Goal: Transaction & Acquisition: Purchase product/service

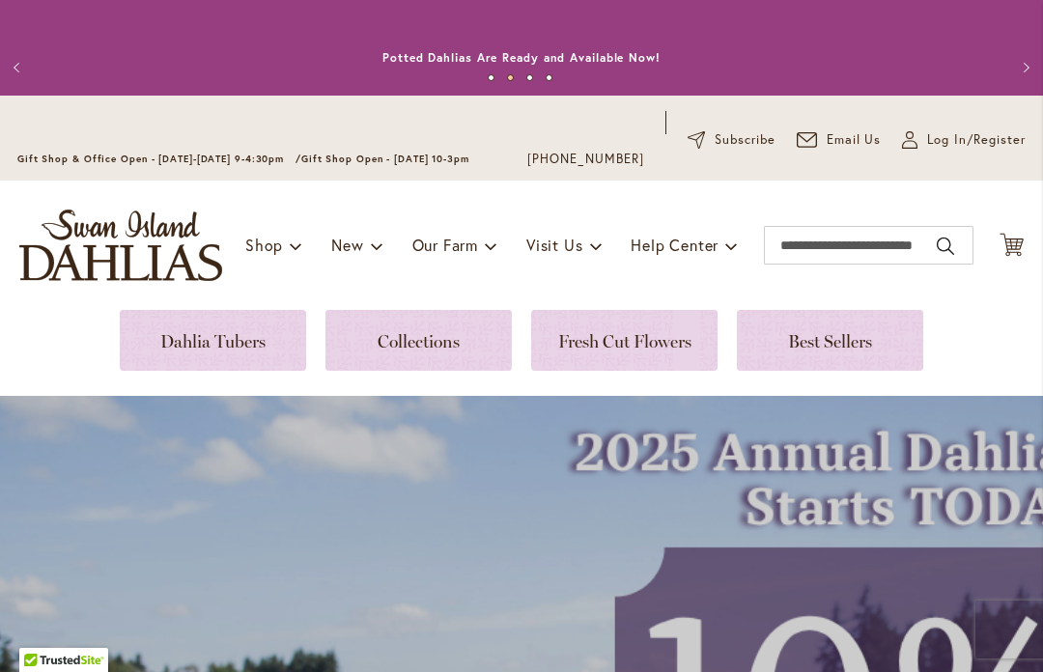
click at [427, 336] on link at bounding box center [418, 340] width 186 height 61
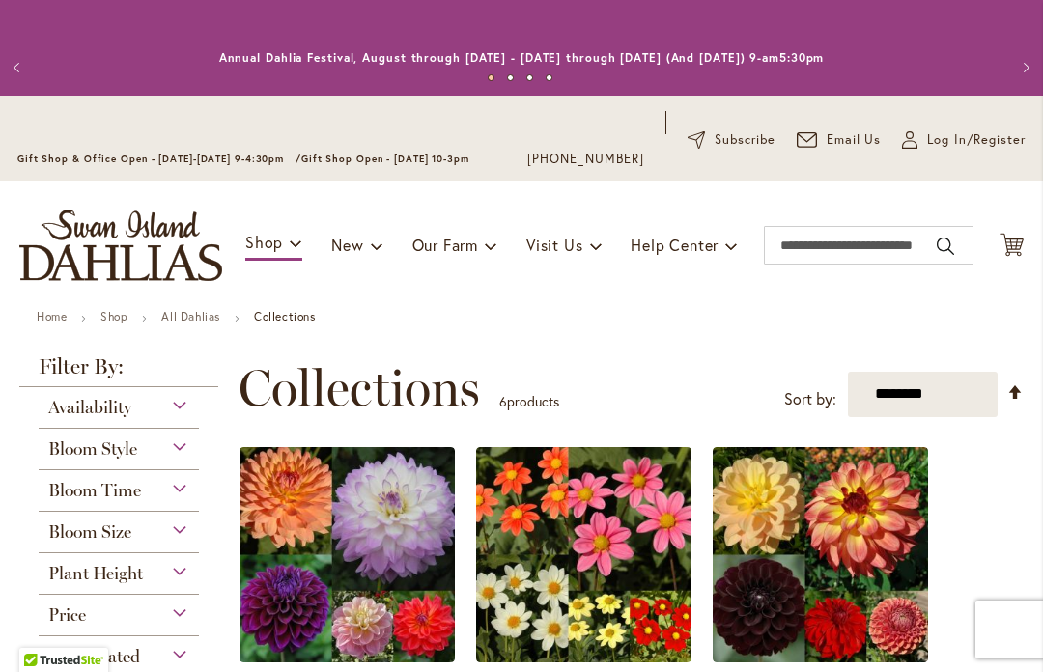
click at [59, 322] on link "Home" at bounding box center [52, 316] width 30 height 14
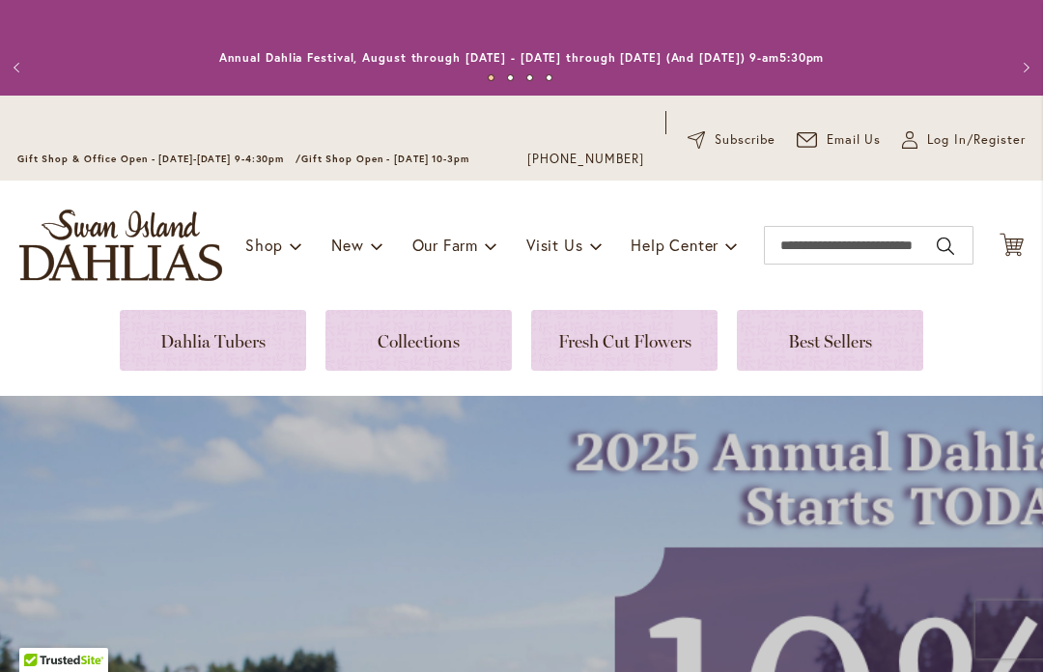
click at [202, 346] on link at bounding box center [213, 340] width 186 height 61
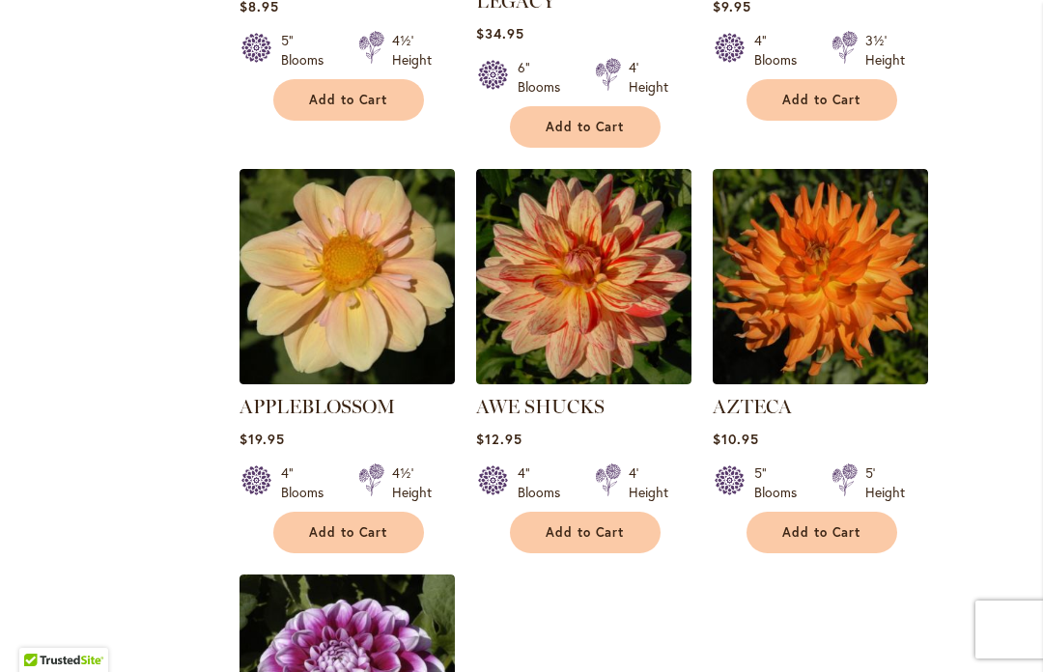
scroll to position [2101, 0]
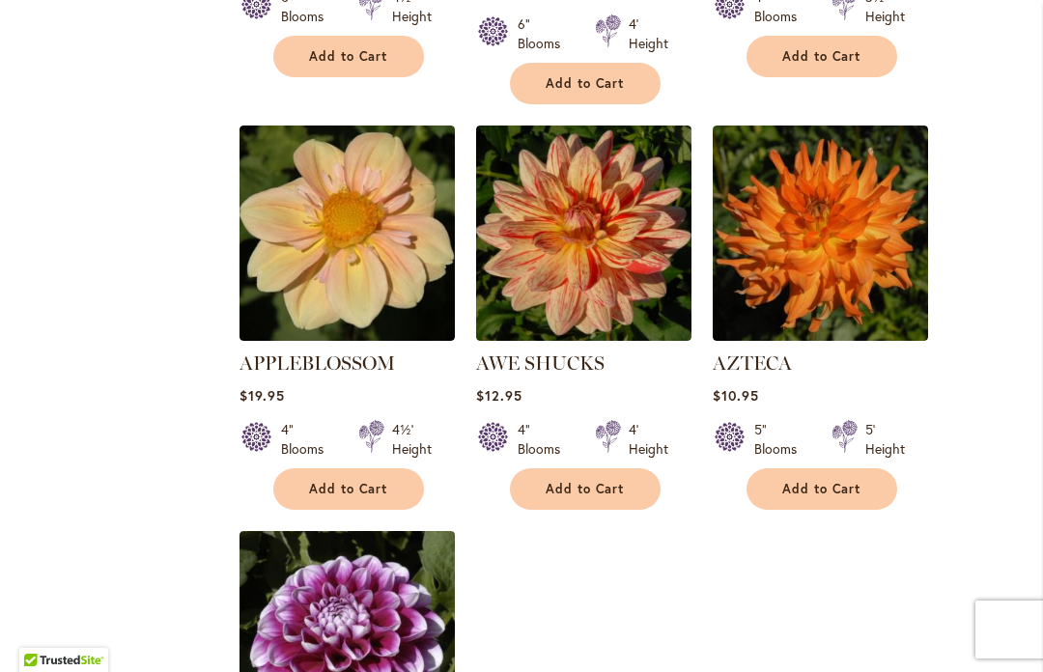
click at [340, 481] on span "Add to Cart" at bounding box center [348, 489] width 79 height 16
click at [572, 481] on span "Add to Cart" at bounding box center [584, 489] width 79 height 16
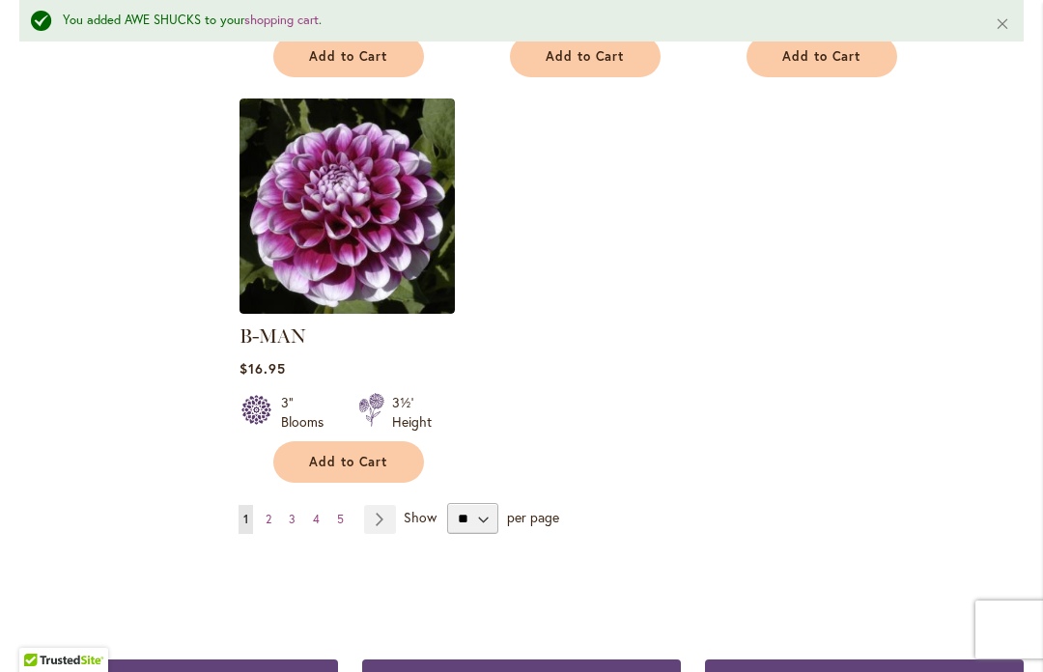
scroll to position [2574, 0]
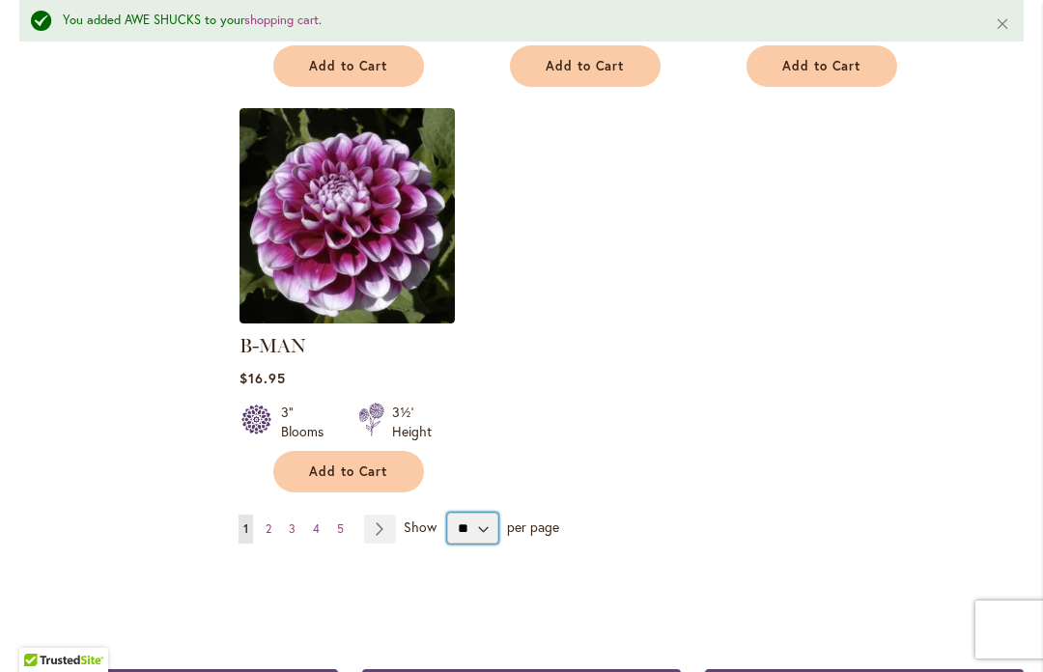
click at [482, 513] on select "** ** ** **" at bounding box center [472, 528] width 51 height 31
select select "**"
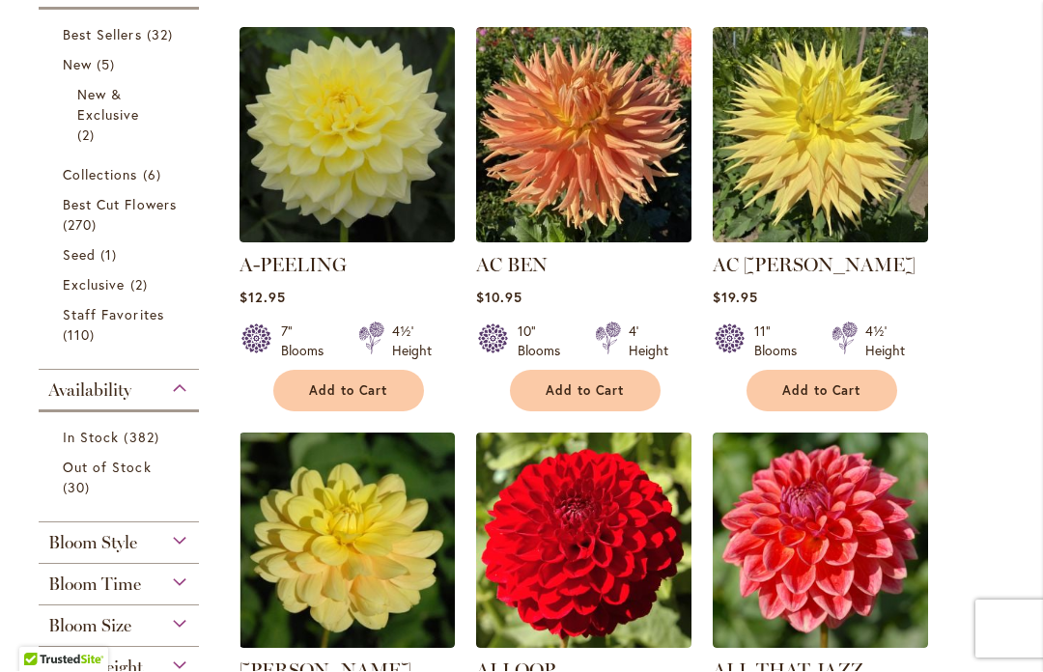
scroll to position [548, 0]
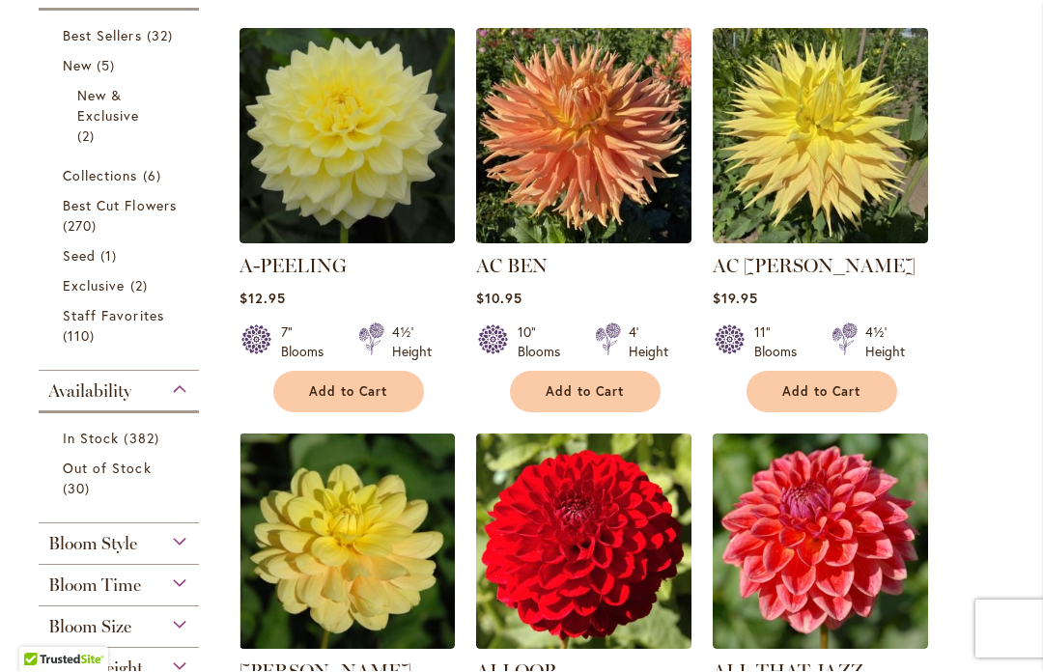
click at [574, 394] on span "Add to Cart" at bounding box center [584, 392] width 79 height 16
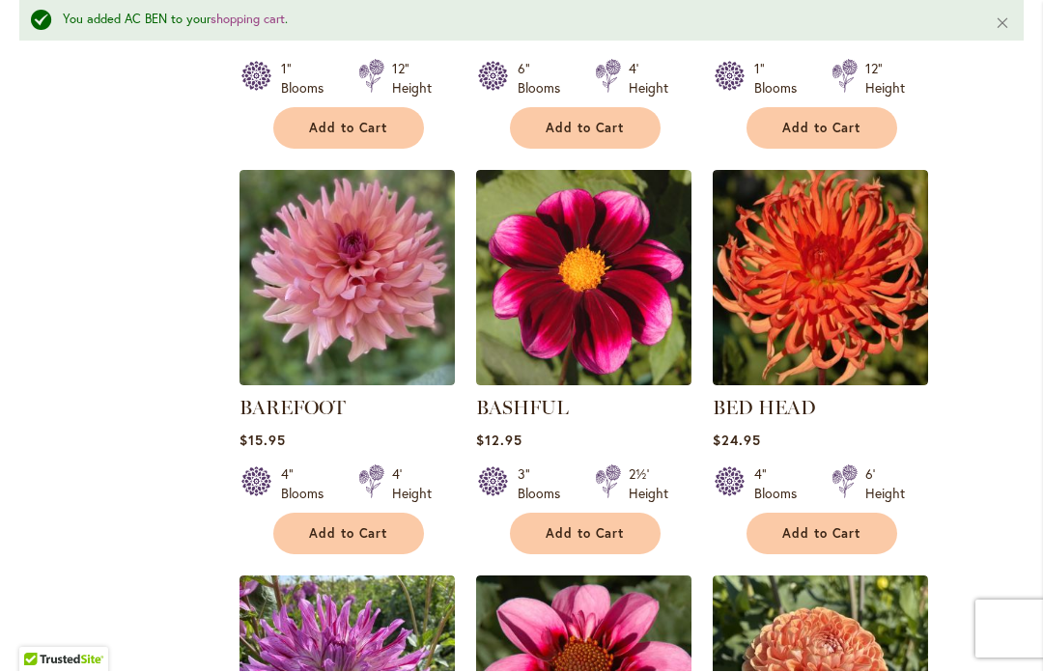
scroll to position [3324, 0]
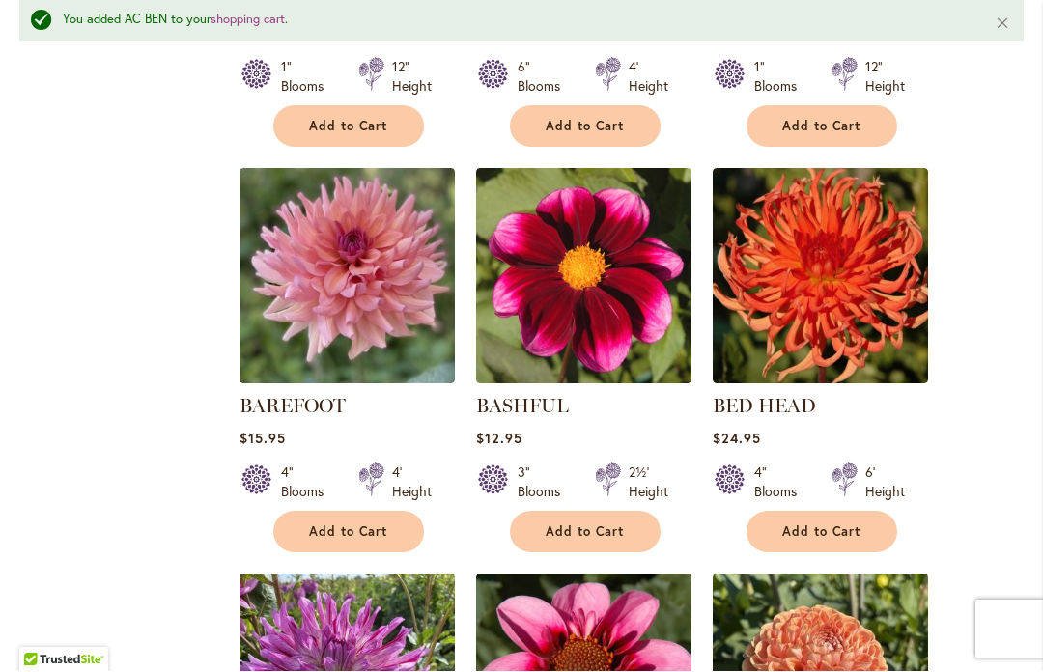
click at [320, 512] on button "Add to Cart" at bounding box center [348, 533] width 151 height 42
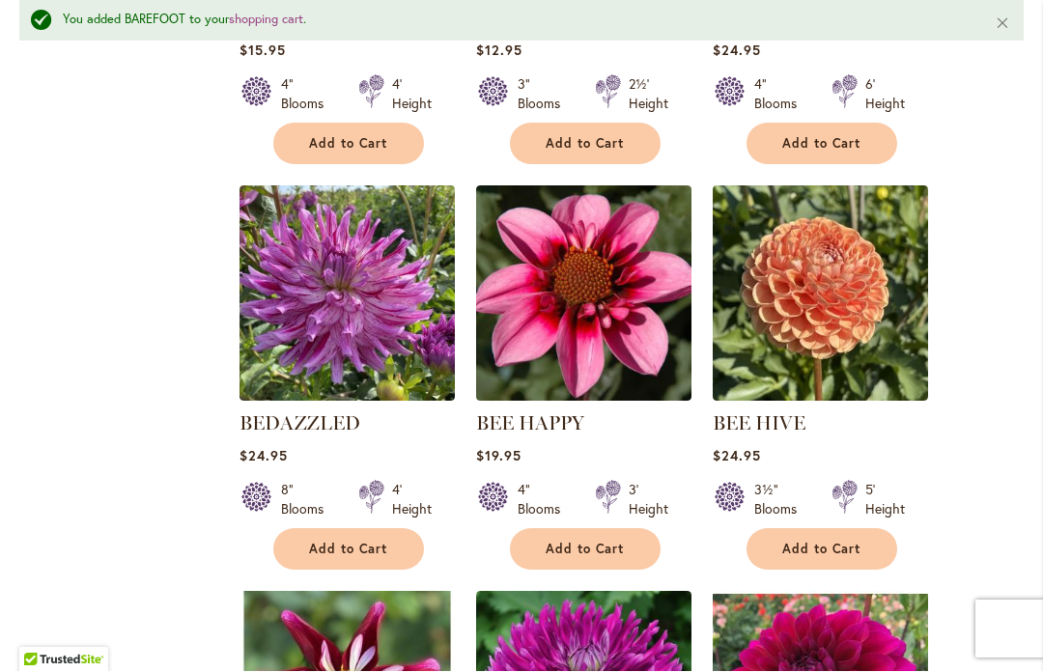
scroll to position [3714, 0]
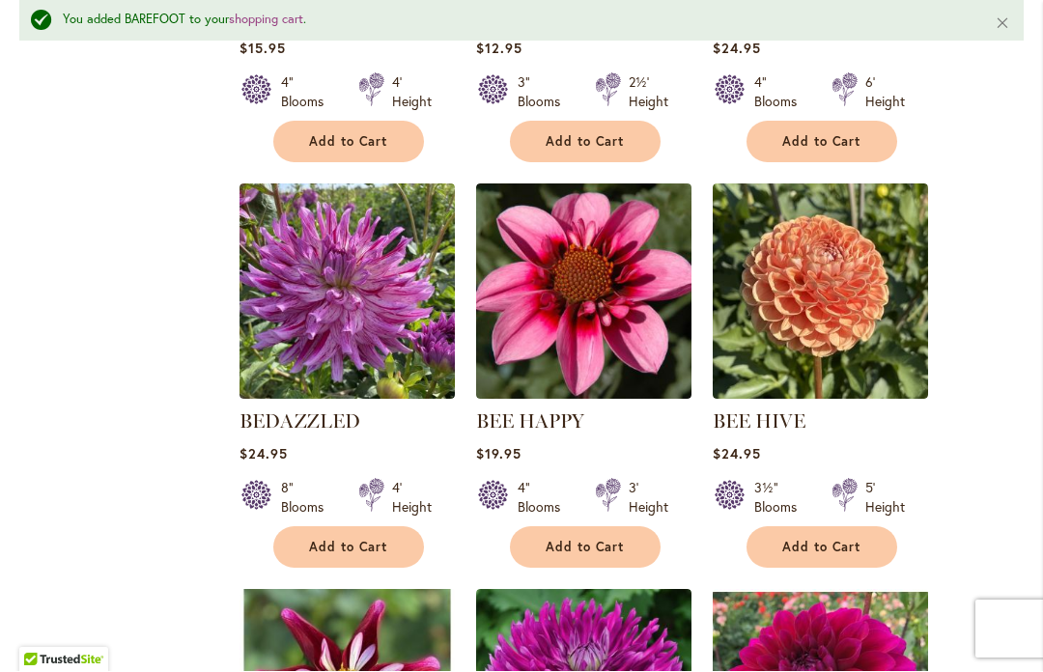
click at [562, 540] on span "Add to Cart" at bounding box center [584, 548] width 79 height 16
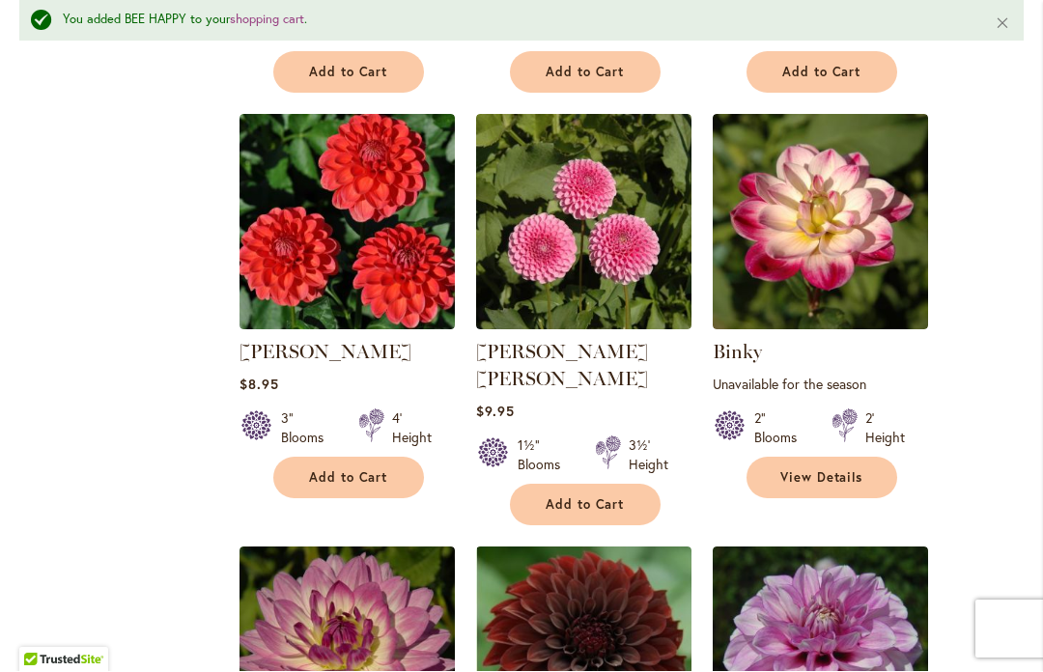
scroll to position [4598, 0]
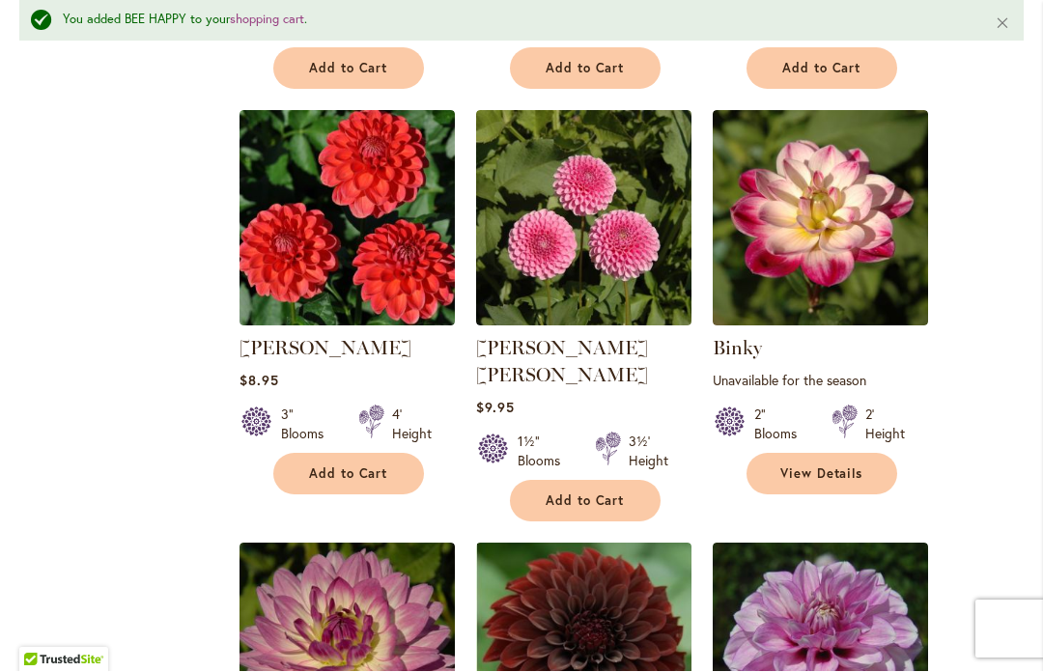
click at [579, 493] on span "Add to Cart" at bounding box center [584, 501] width 79 height 16
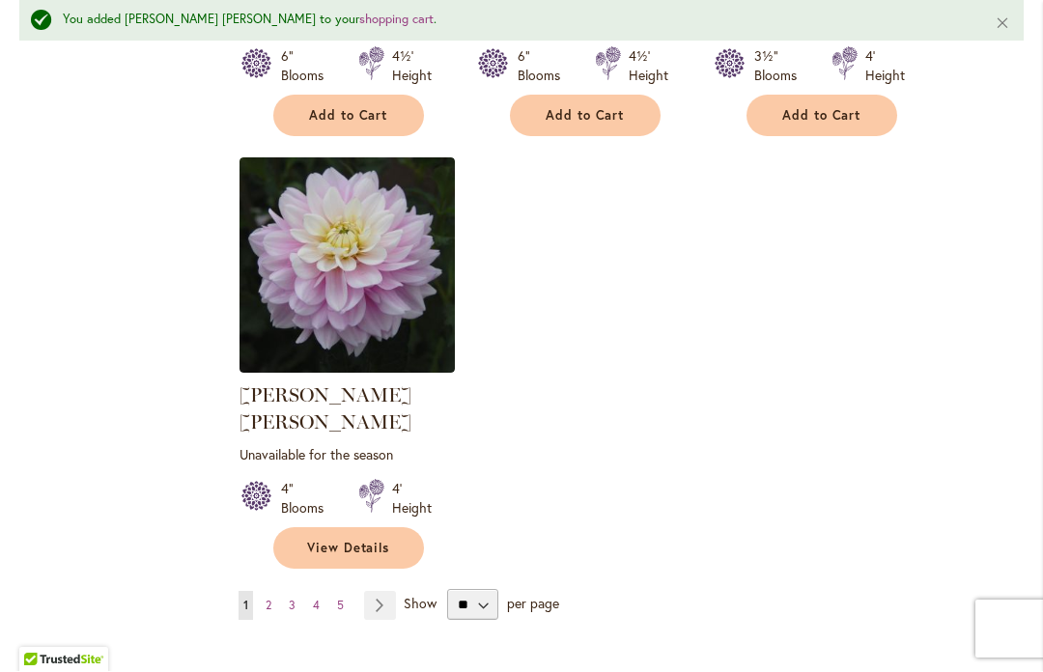
scroll to position [9071, 0]
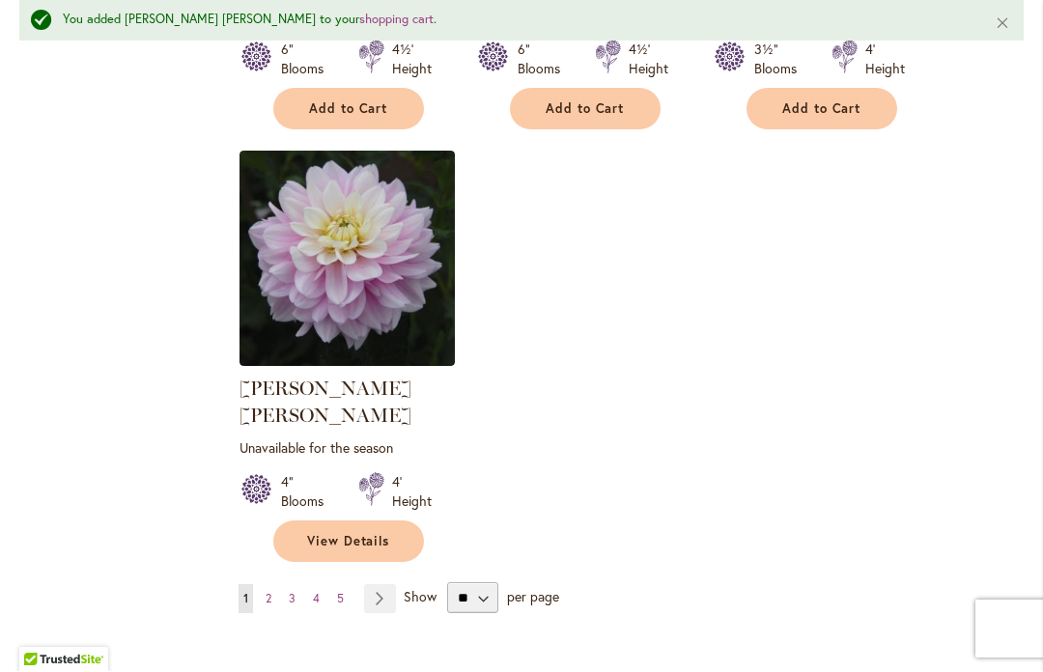
click at [385, 585] on link "Page Next" at bounding box center [380, 599] width 32 height 29
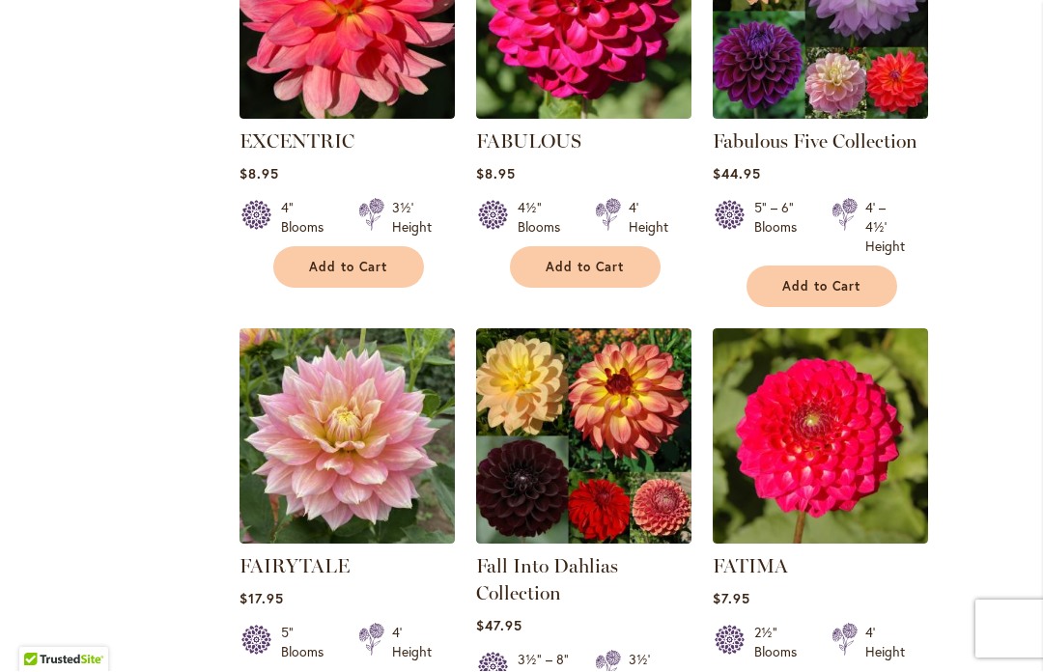
scroll to position [8153, 0]
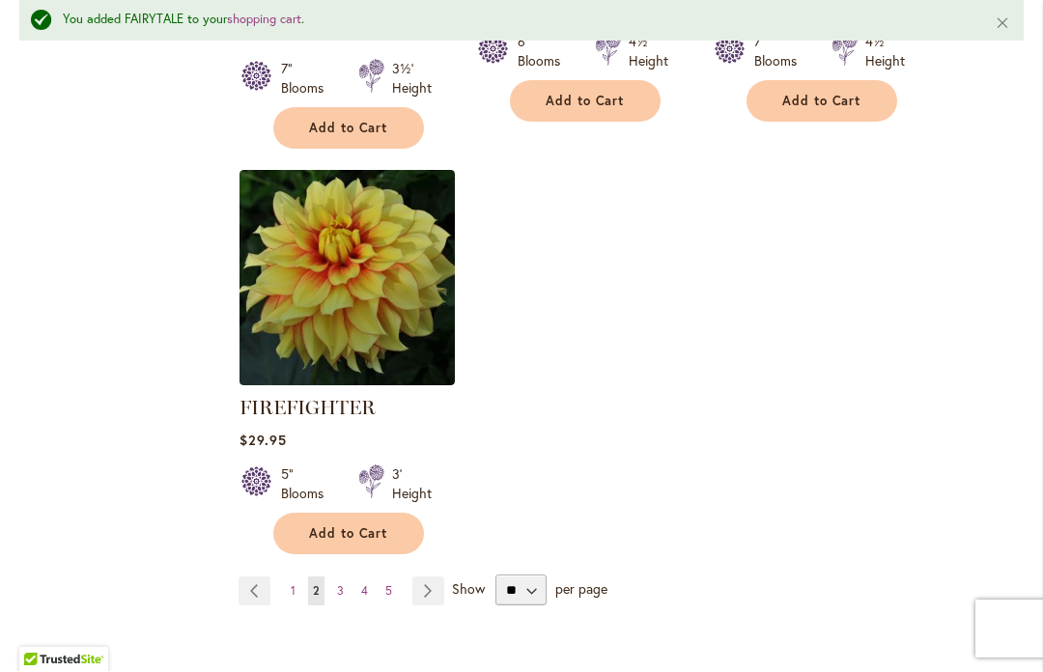
scroll to position [9249, 0]
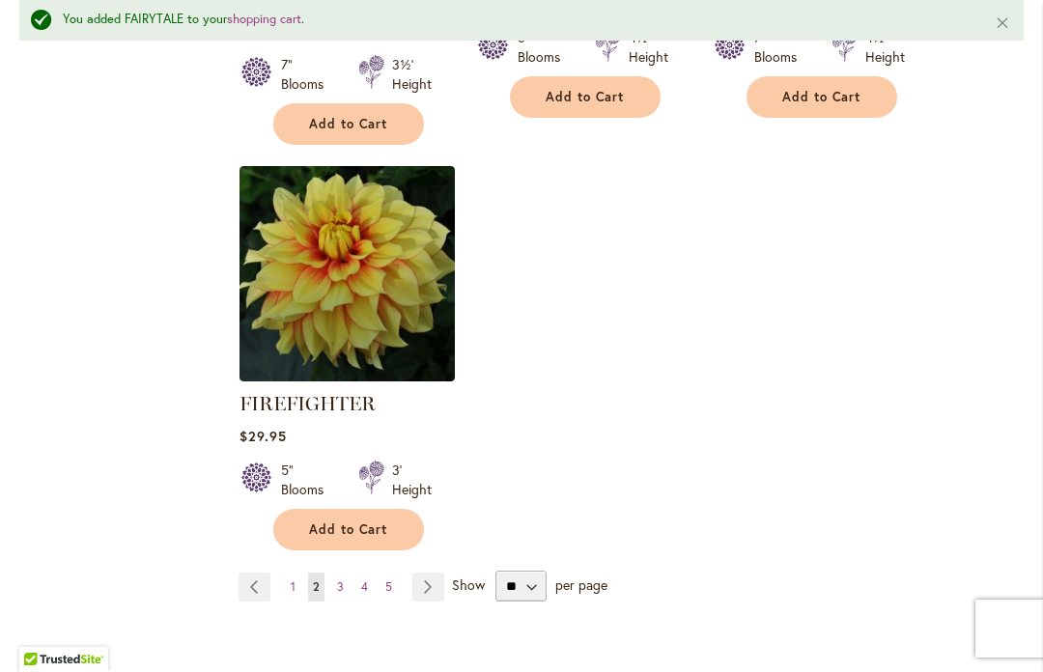
click at [430, 573] on link "Page Next" at bounding box center [428, 587] width 32 height 29
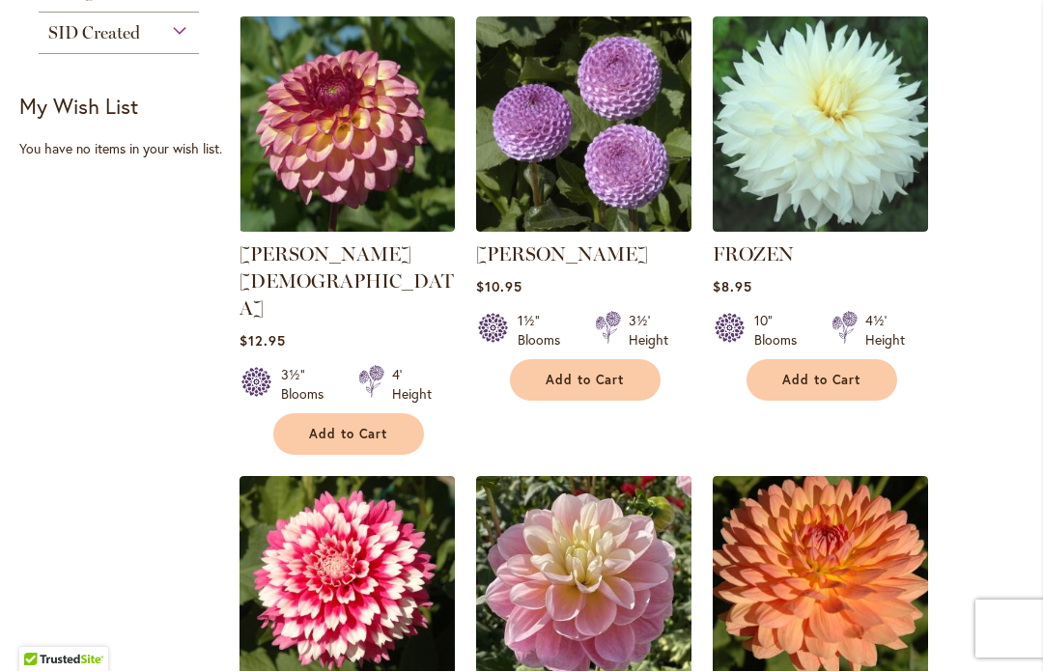
scroll to position [1373, 0]
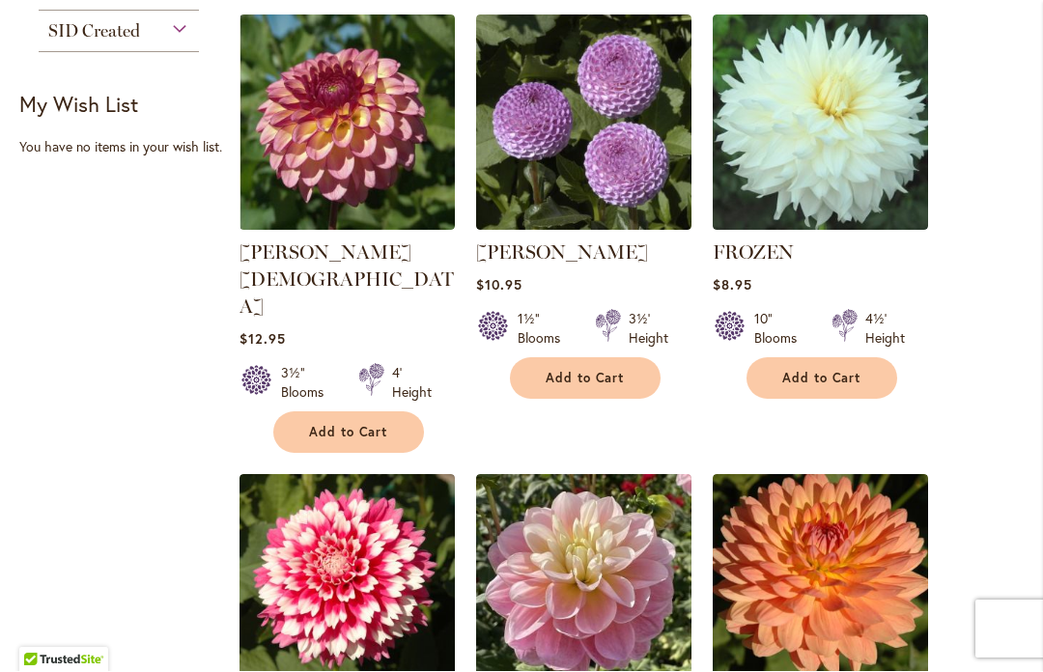
click at [348, 412] on button "Add to Cart" at bounding box center [348, 433] width 151 height 42
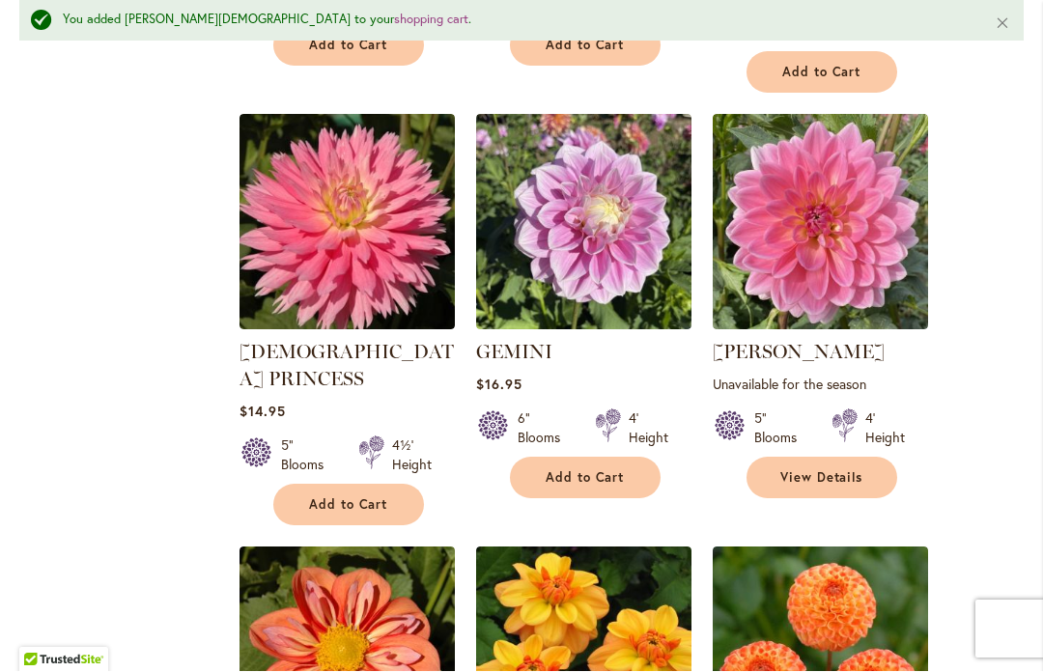
scroll to position [2649, 0]
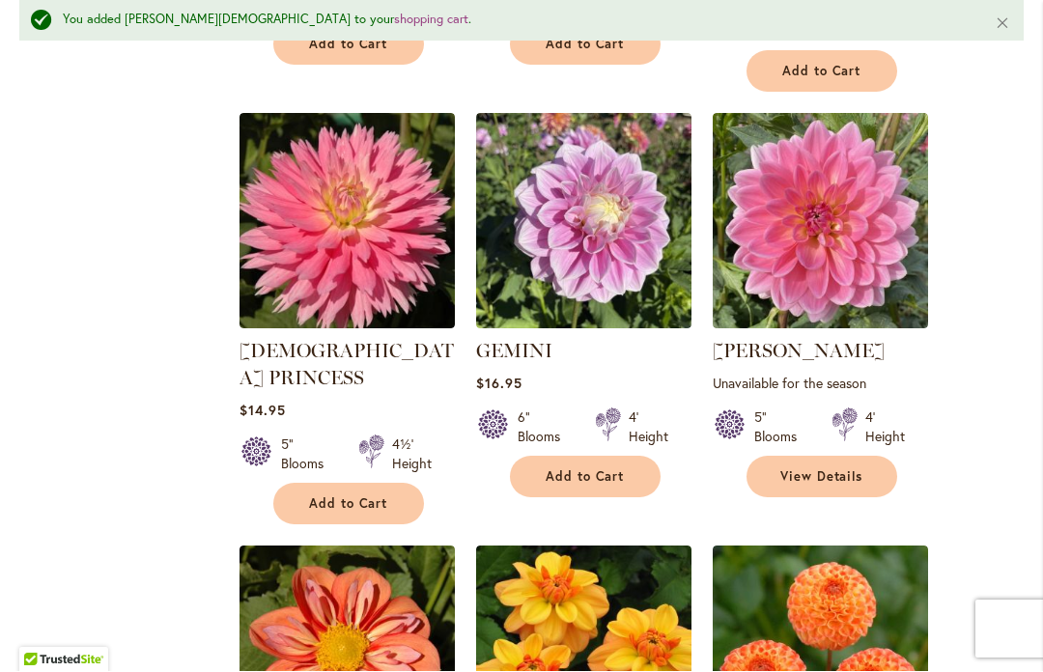
click at [797, 469] on span "View Details" at bounding box center [821, 477] width 83 height 16
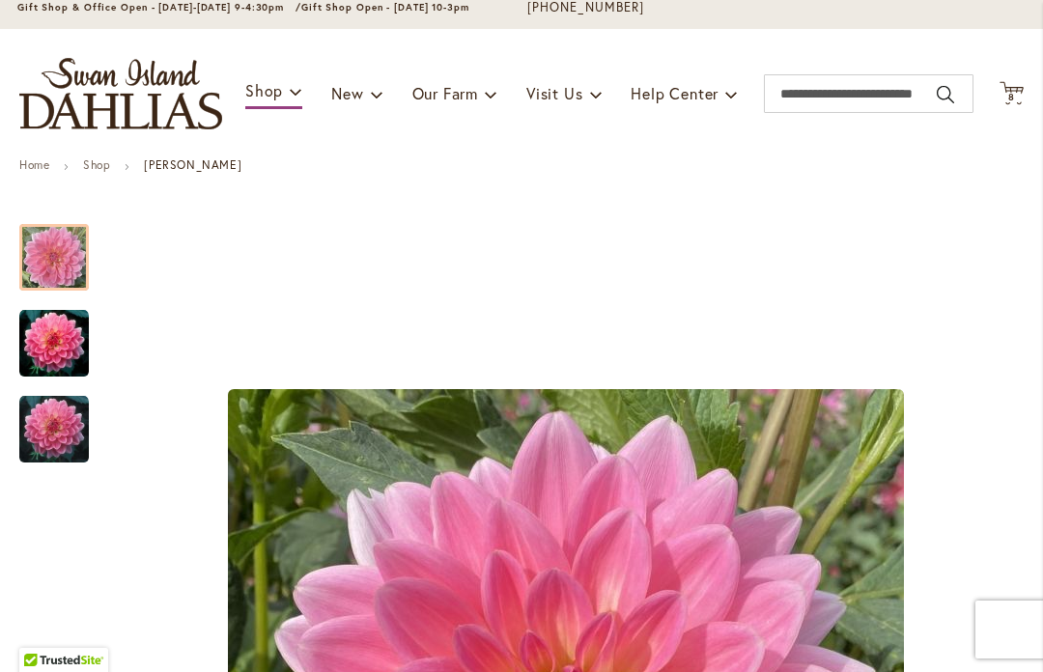
scroll to position [137, 0]
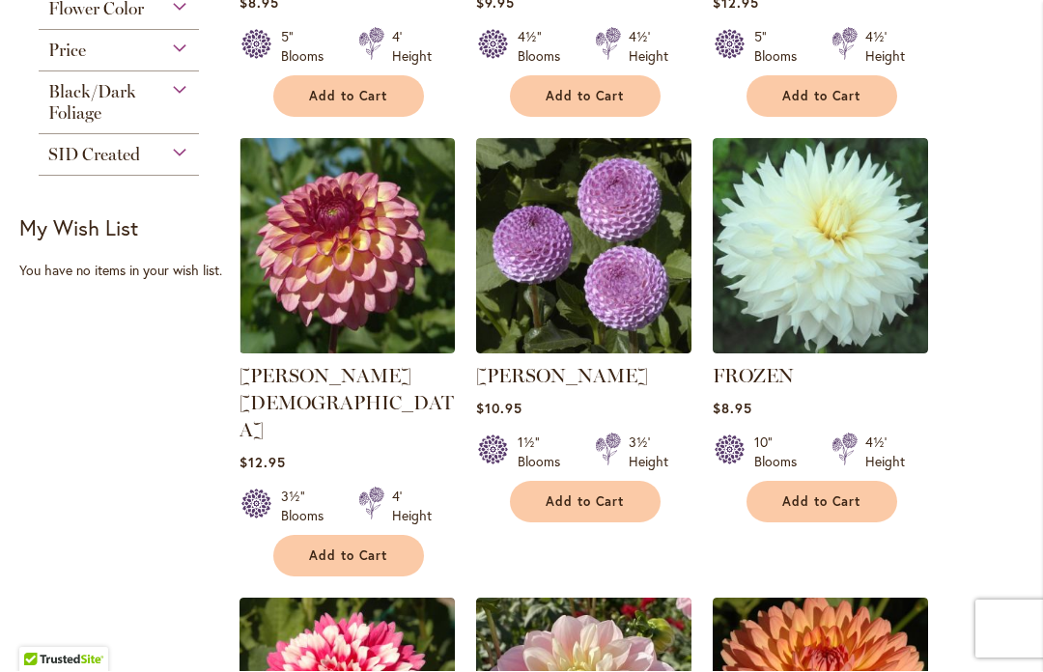
scroll to position [1251, 0]
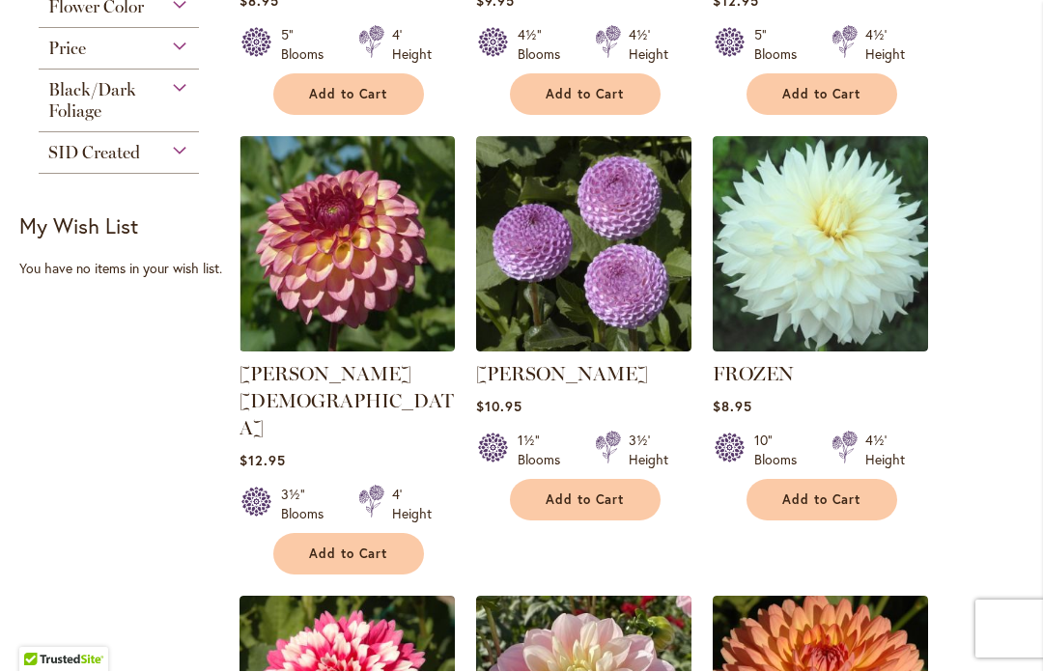
click at [339, 546] on span "Add to Cart" at bounding box center [348, 554] width 79 height 16
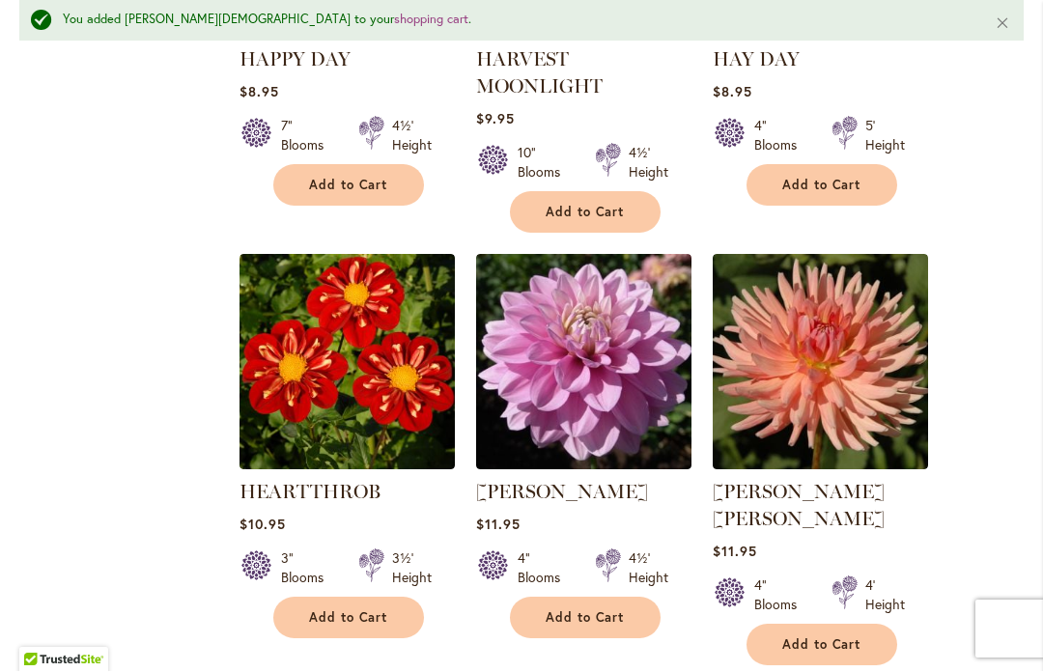
scroll to position [5833, 0]
click at [827, 637] on span "Add to Cart" at bounding box center [821, 645] width 79 height 16
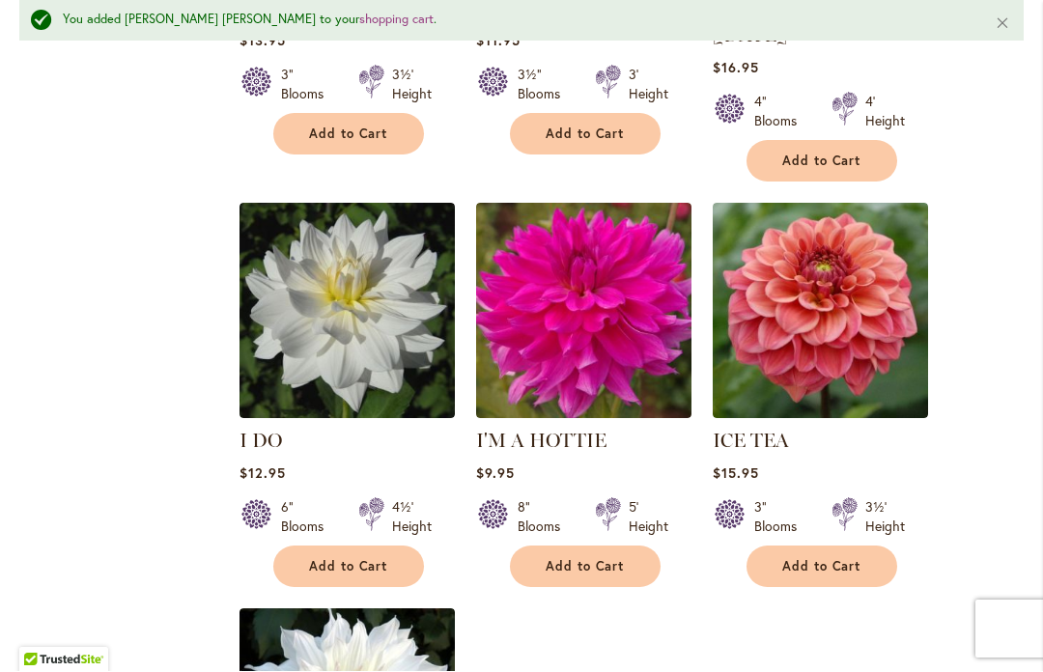
scroll to position [8850, 0]
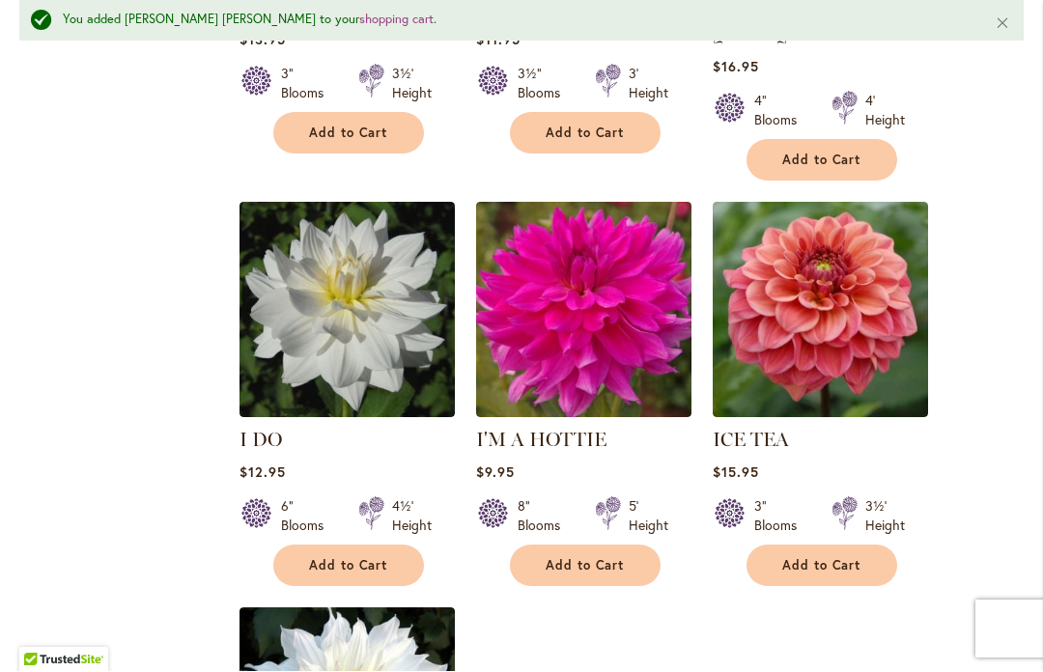
click at [816, 558] on span "Add to Cart" at bounding box center [821, 566] width 79 height 16
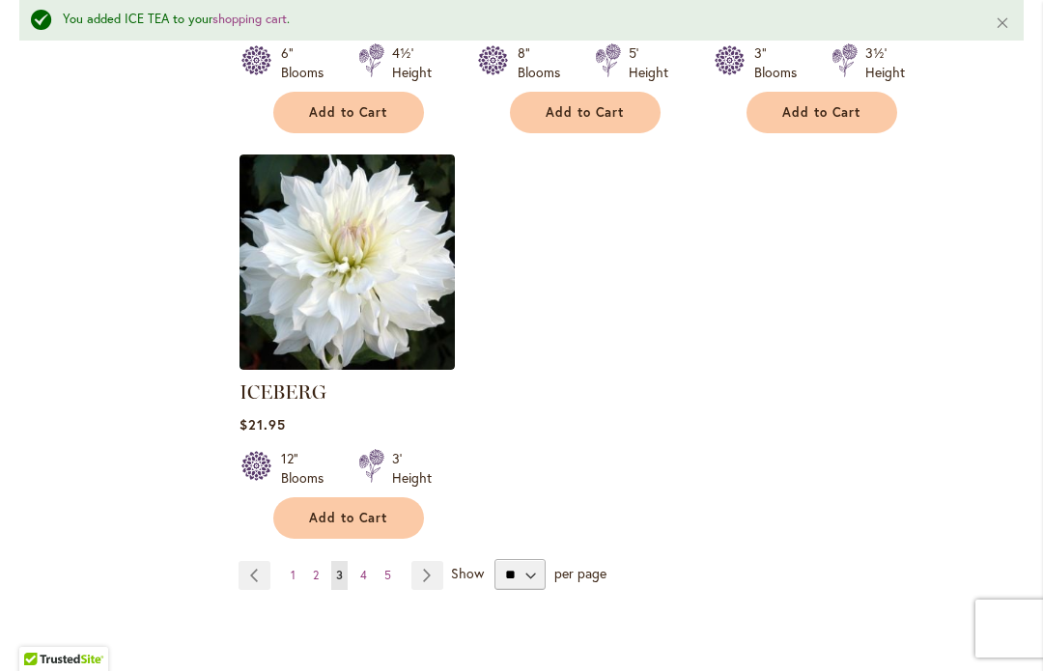
scroll to position [9303, 0]
click at [420, 562] on link "Page Next" at bounding box center [427, 576] width 32 height 29
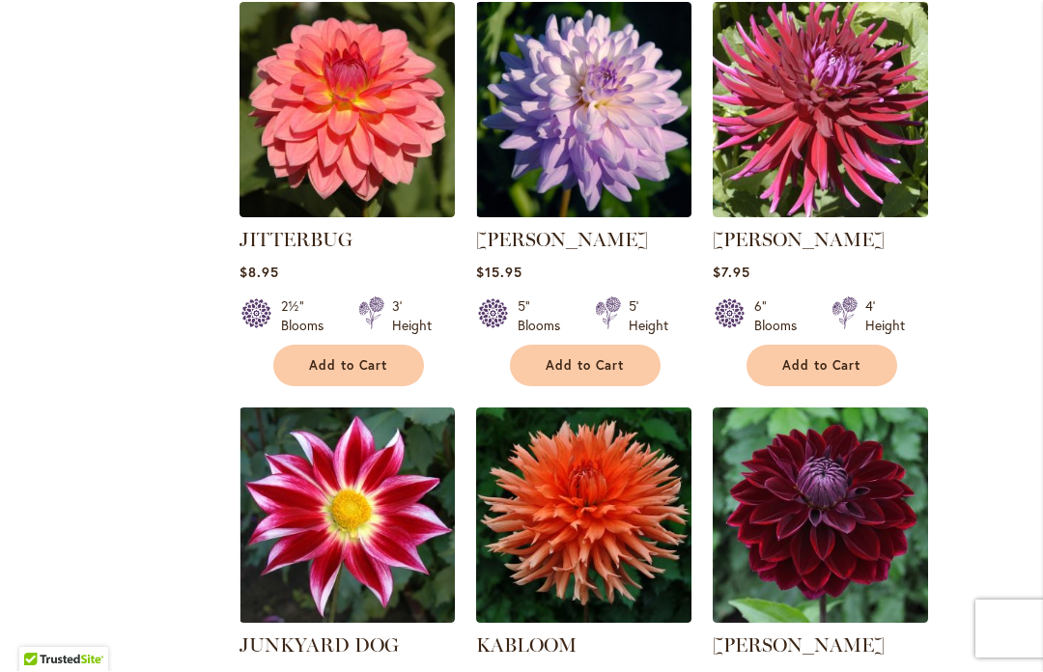
scroll to position [2676, 0]
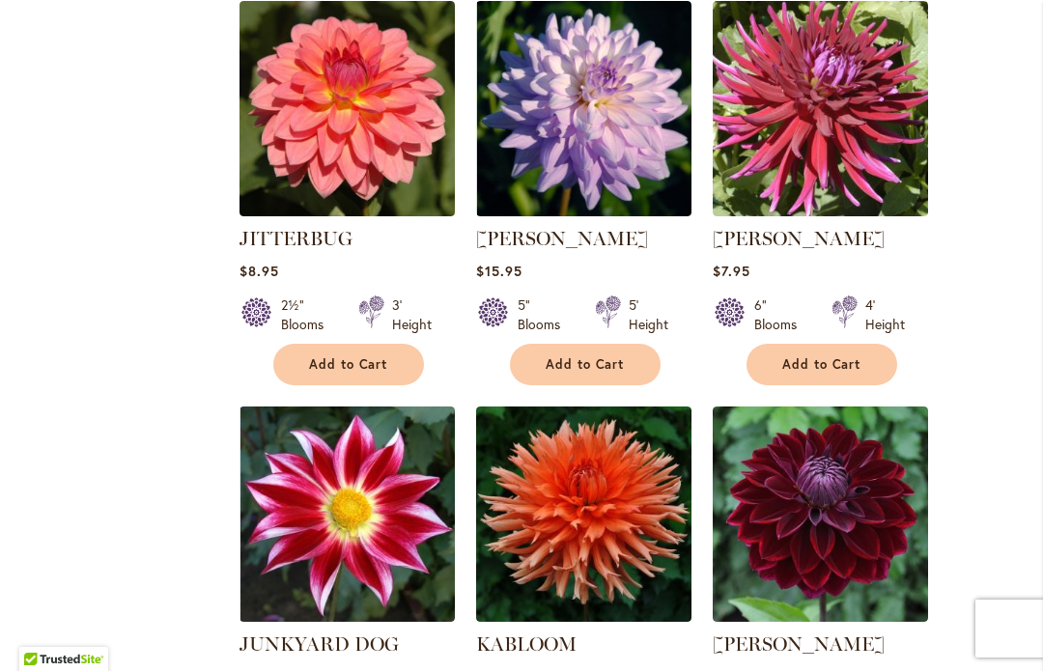
click at [333, 357] on span "Add to Cart" at bounding box center [348, 365] width 79 height 16
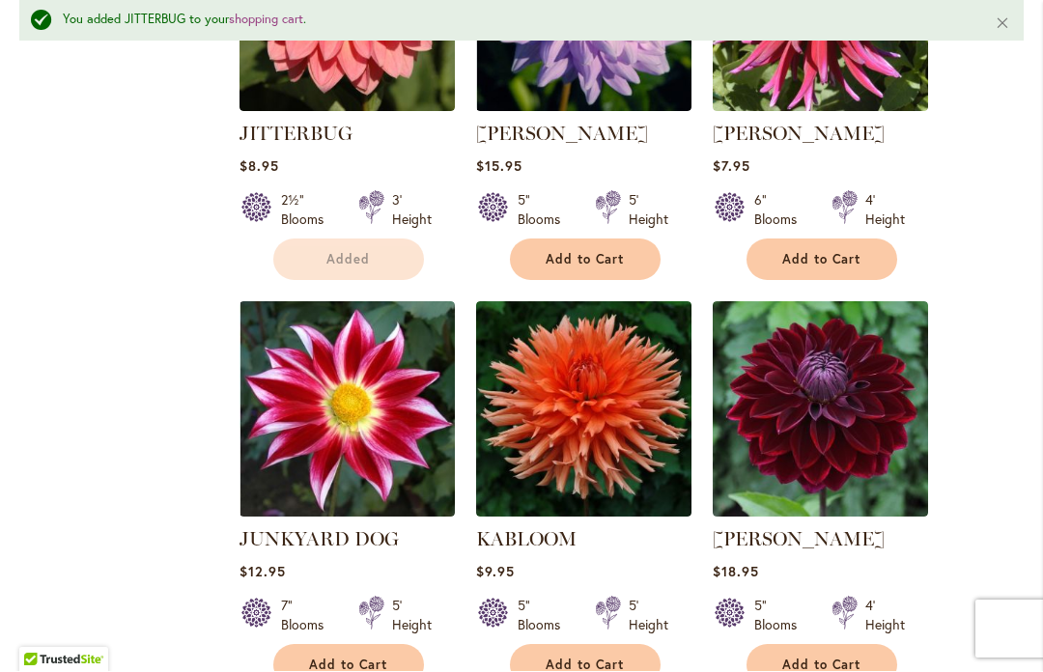
scroll to position [2846, 0]
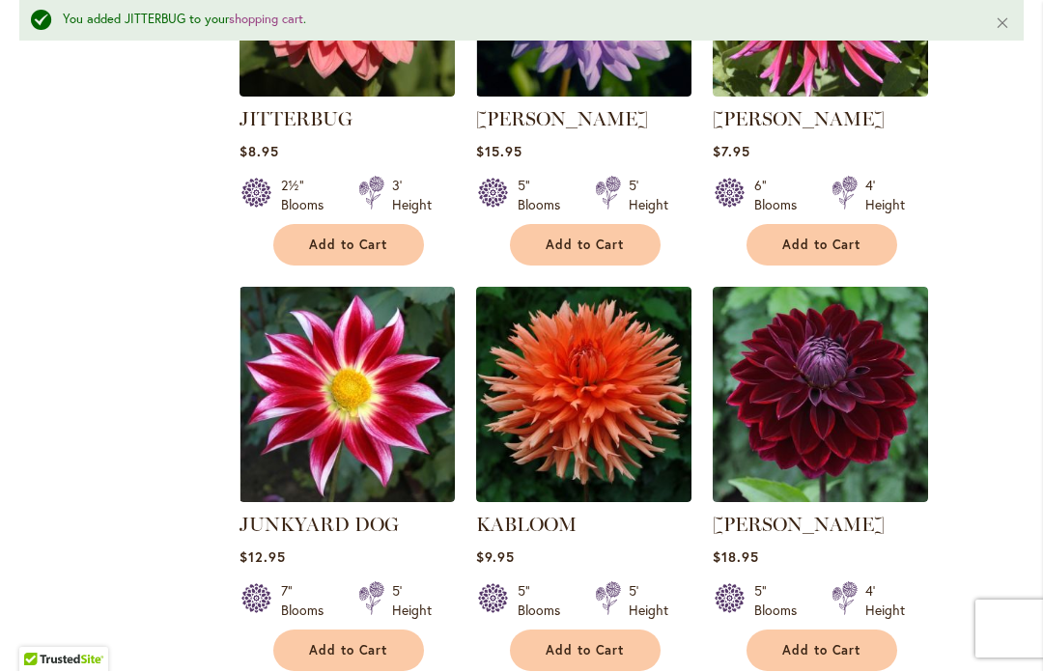
click at [327, 237] on span "Add to Cart" at bounding box center [348, 245] width 79 height 16
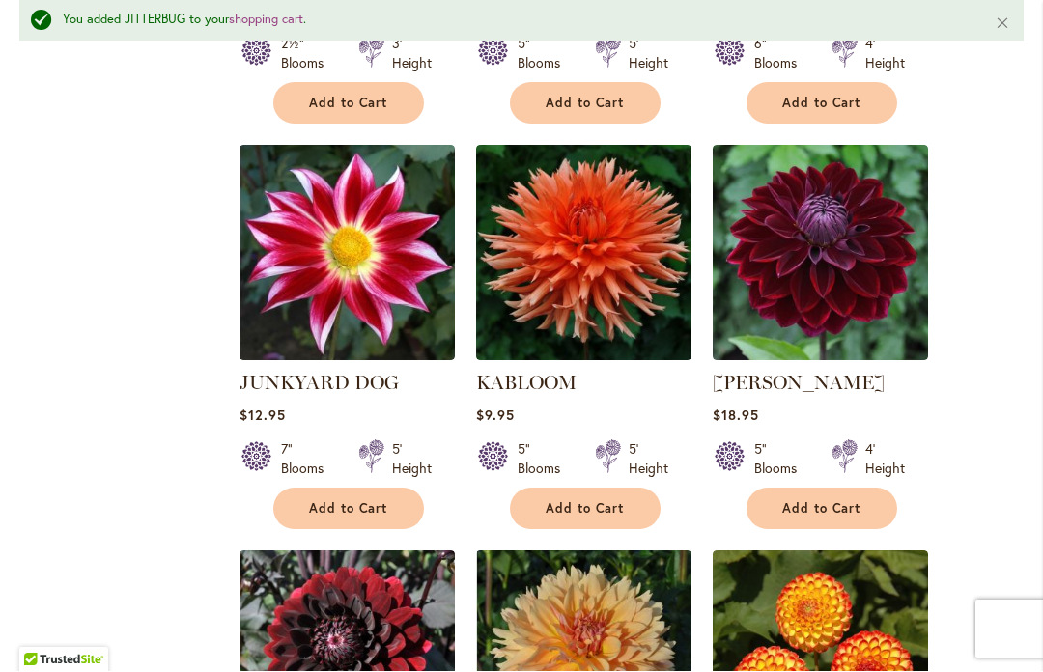
scroll to position [3003, 0]
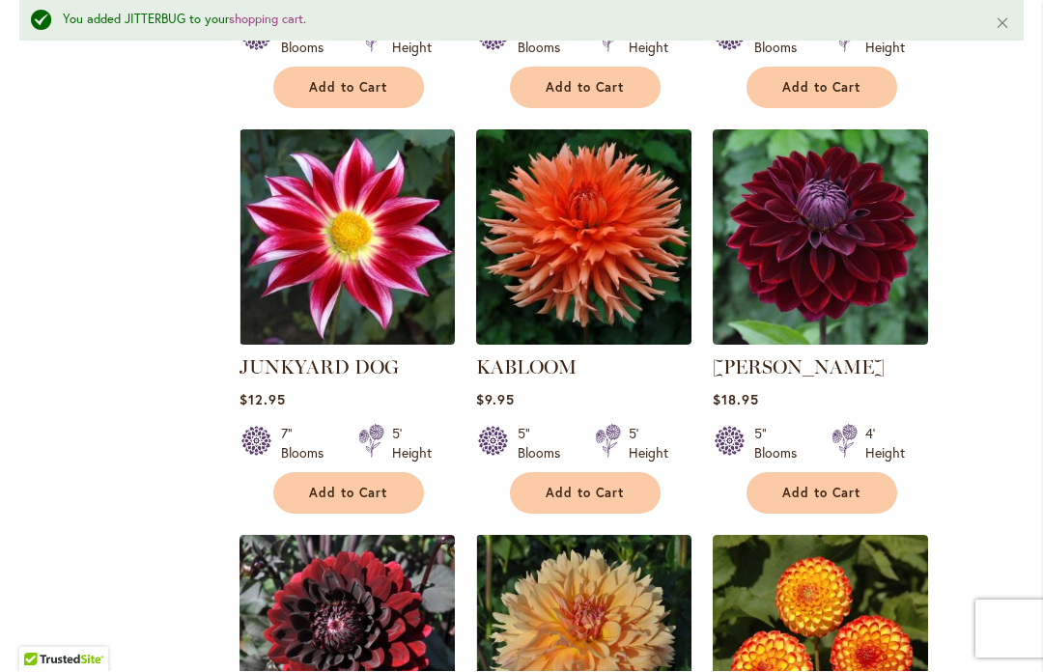
click at [341, 475] on button "Add to Cart" at bounding box center [348, 494] width 151 height 42
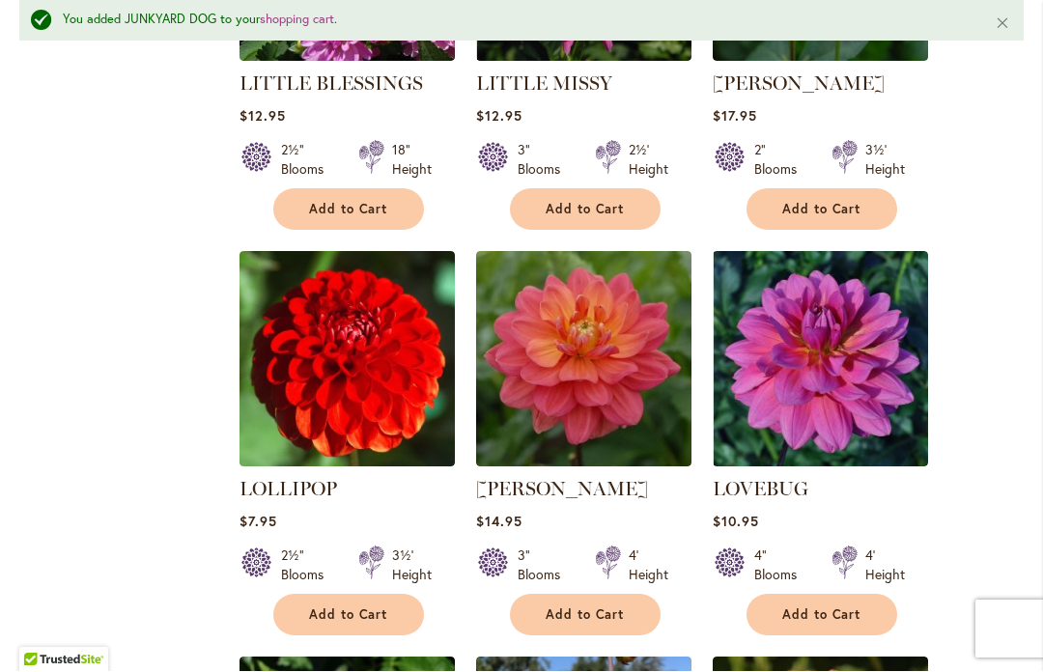
scroll to position [6613, 0]
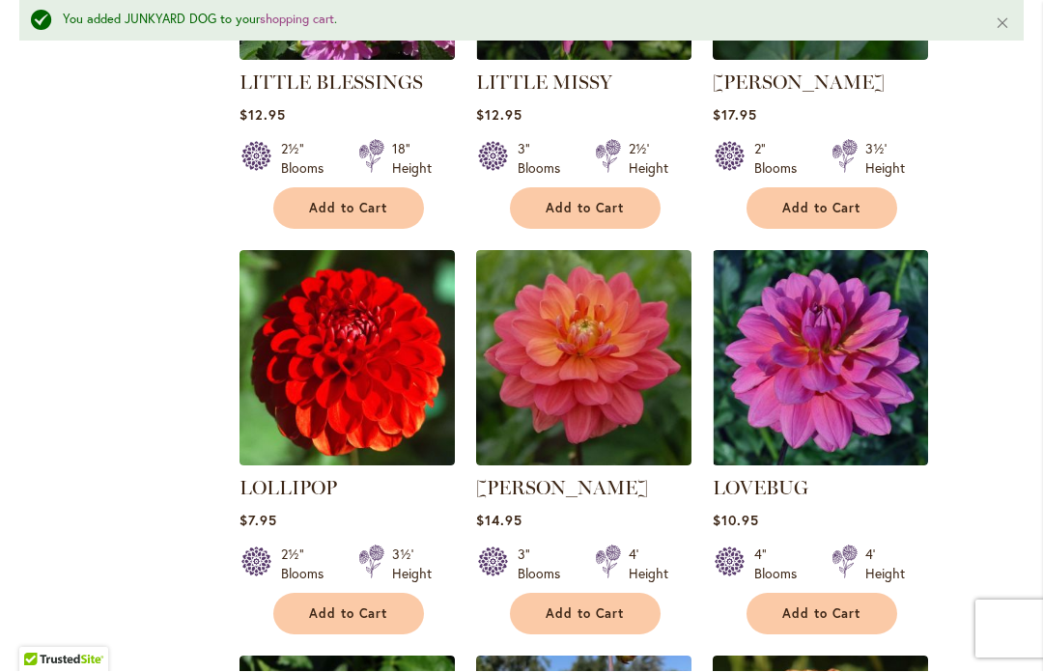
click at [575, 606] on span "Add to Cart" at bounding box center [584, 614] width 79 height 16
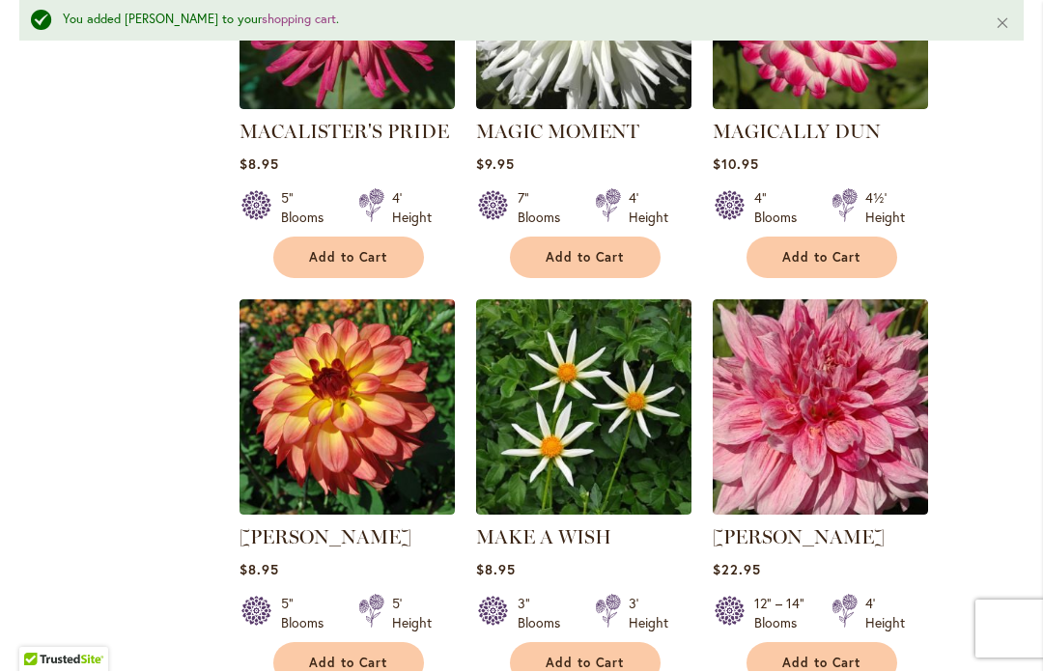
scroll to position [7808, 0]
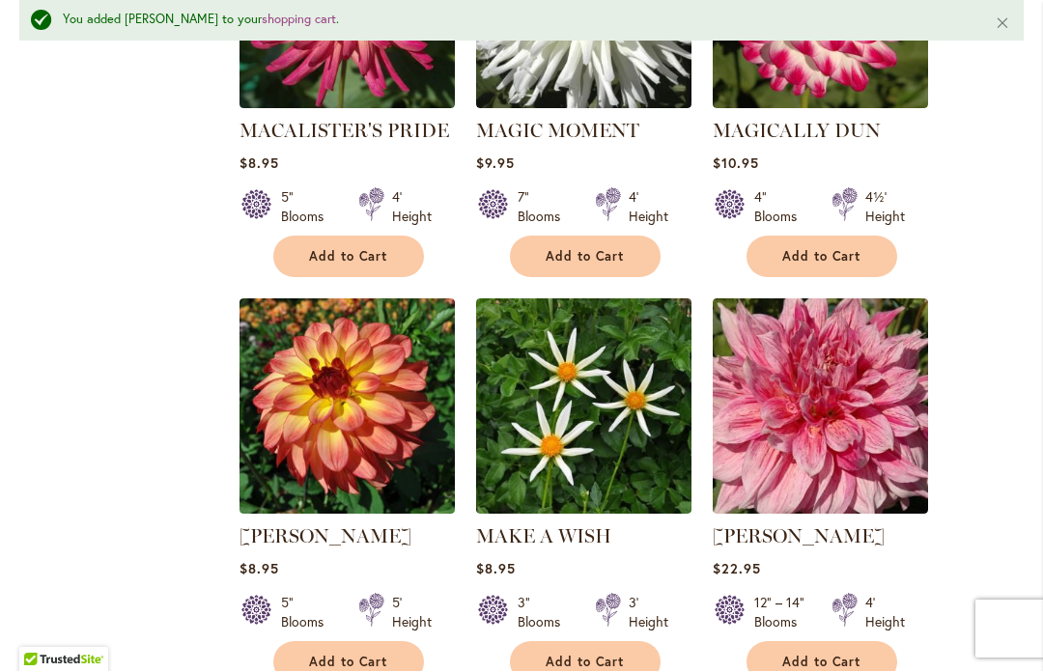
click at [836, 655] on span "Add to Cart" at bounding box center [821, 663] width 79 height 16
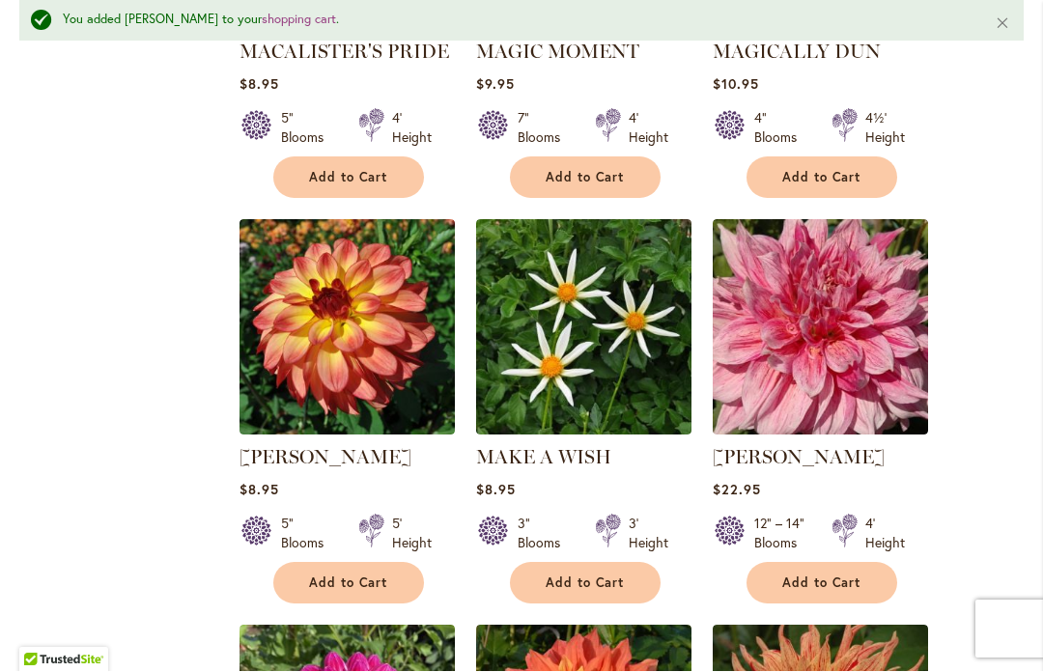
click at [343, 575] on span "Add to Cart" at bounding box center [348, 583] width 79 height 16
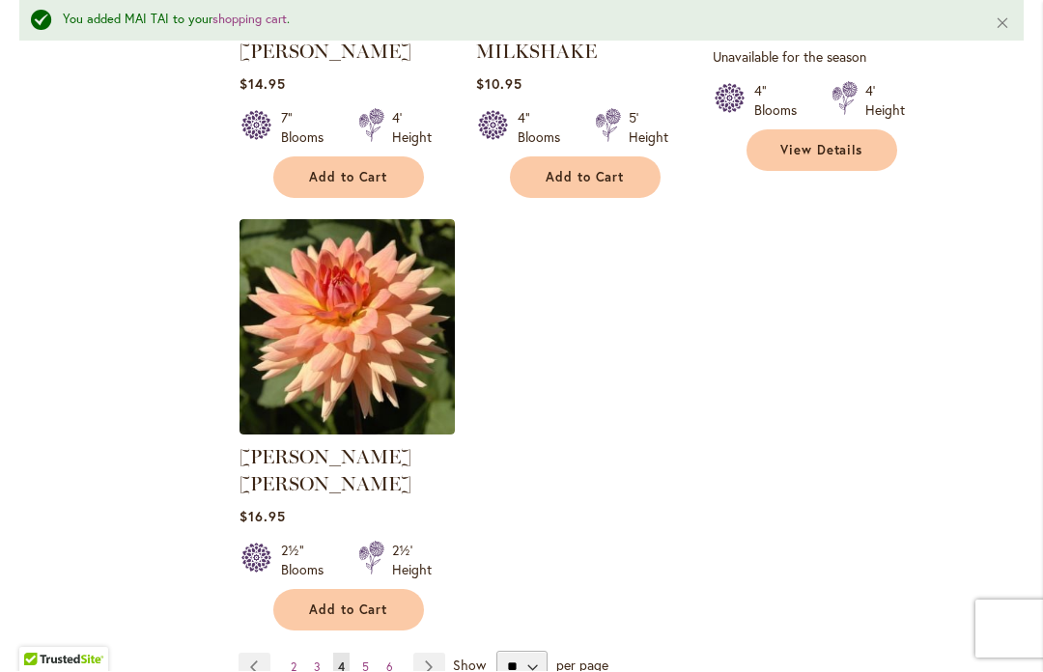
scroll to position [9131, 0]
click at [339, 601] on span "Add to Cart" at bounding box center [348, 609] width 79 height 16
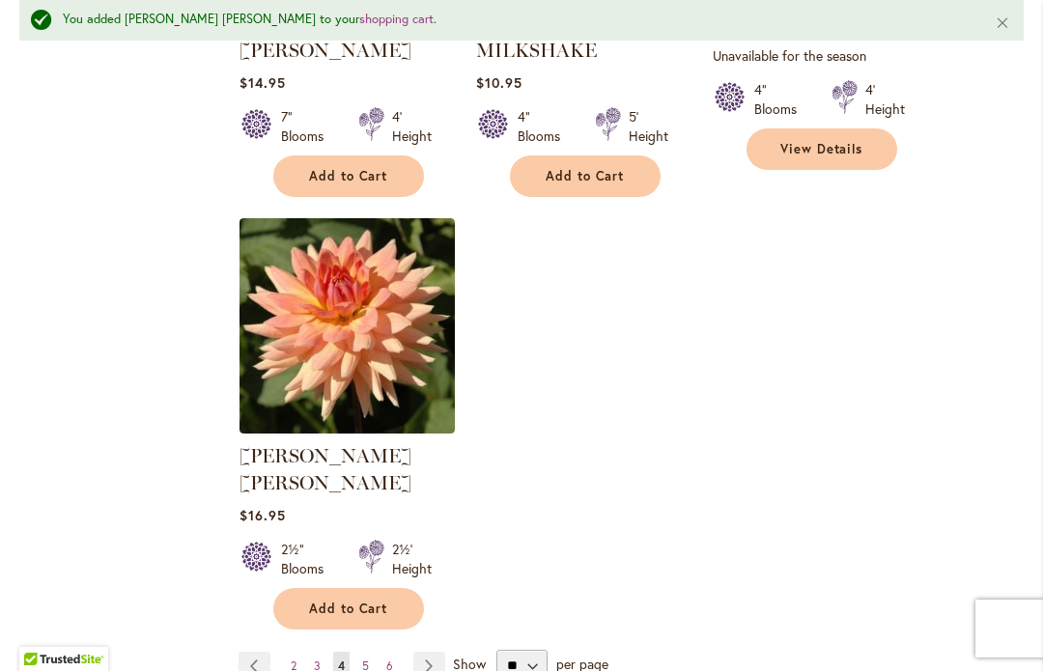
click at [431, 653] on link "Page Next" at bounding box center [429, 667] width 32 height 29
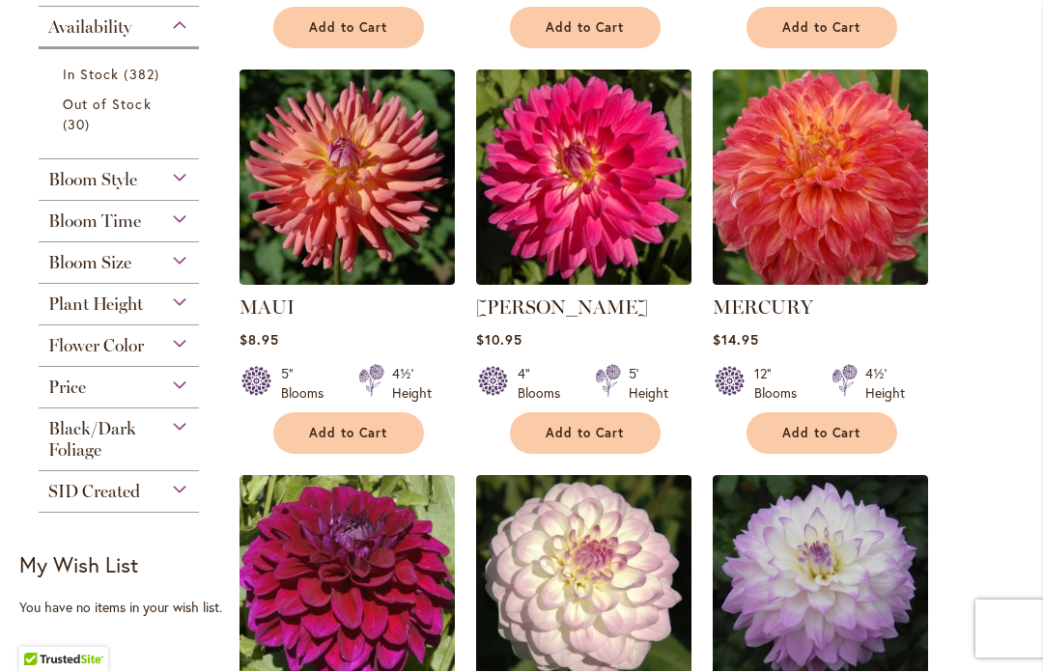
scroll to position [914, 0]
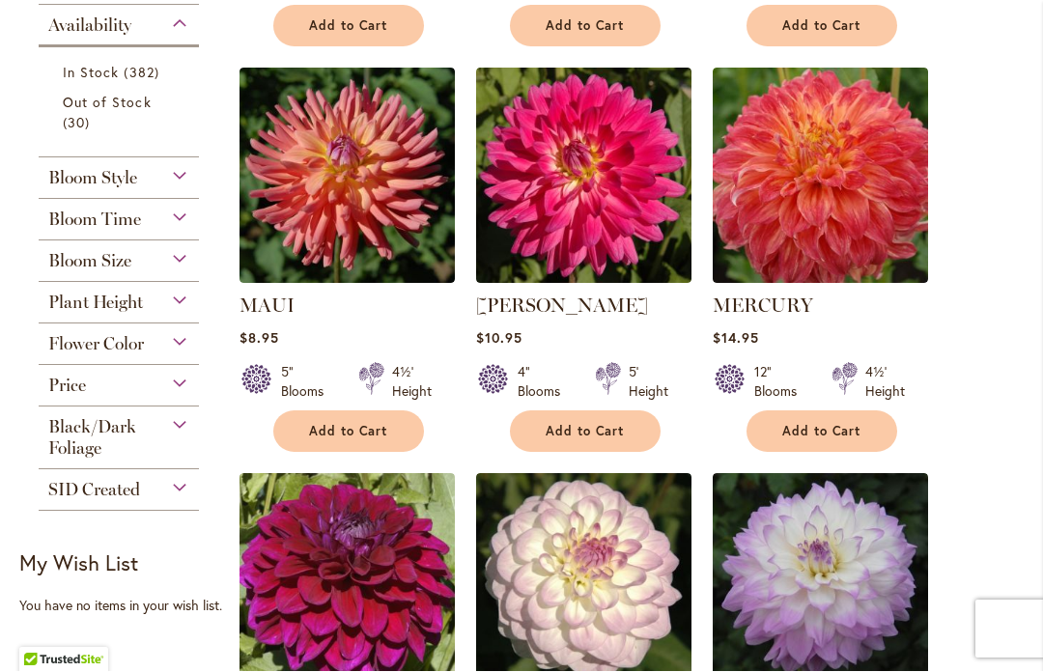
click at [343, 438] on button "Add to Cart" at bounding box center [348, 432] width 151 height 42
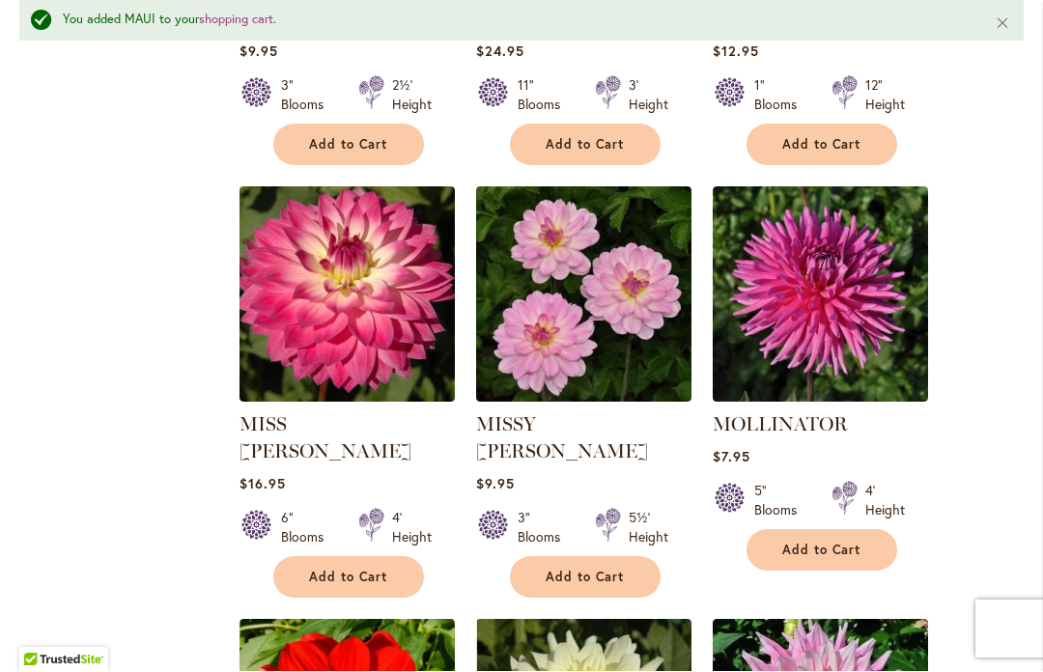
scroll to position [2101, 0]
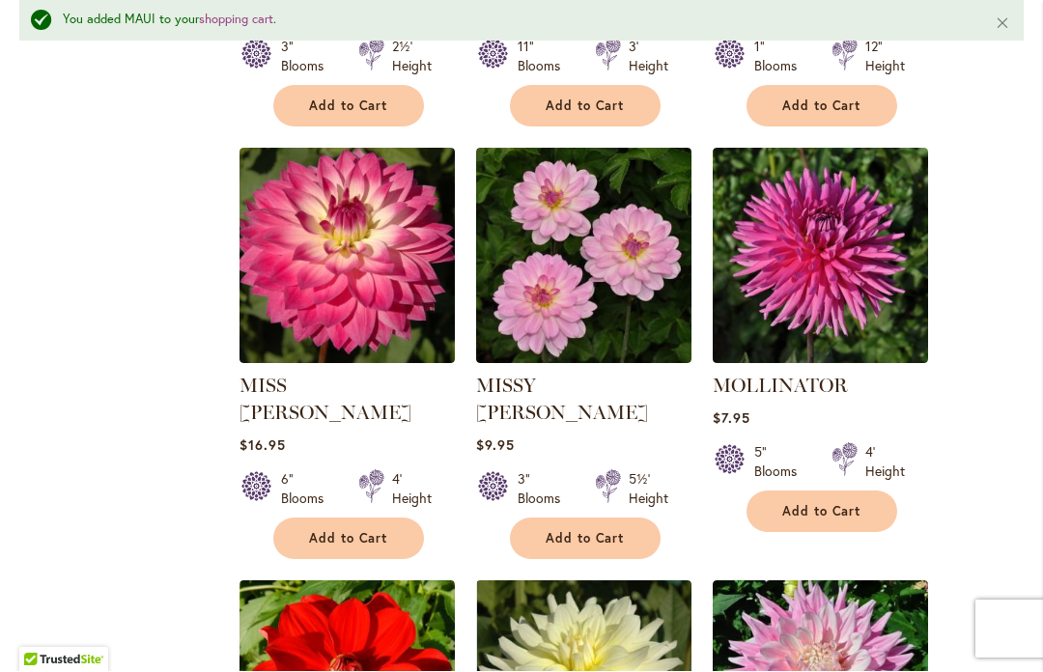
click at [332, 531] on span "Add to Cart" at bounding box center [348, 539] width 79 height 16
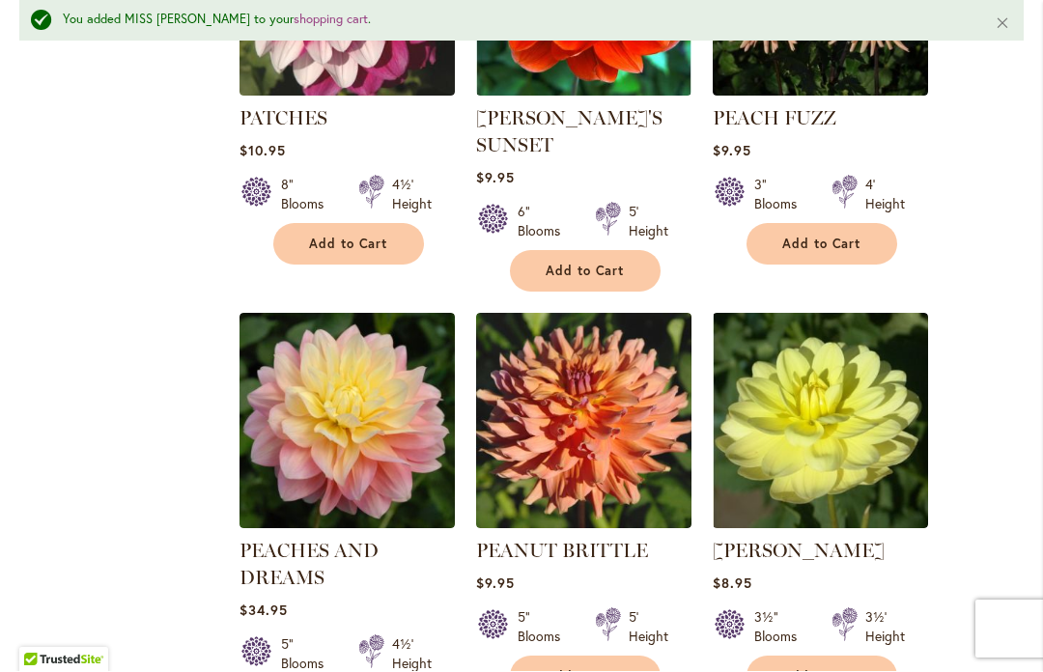
scroll to position [6952, 0]
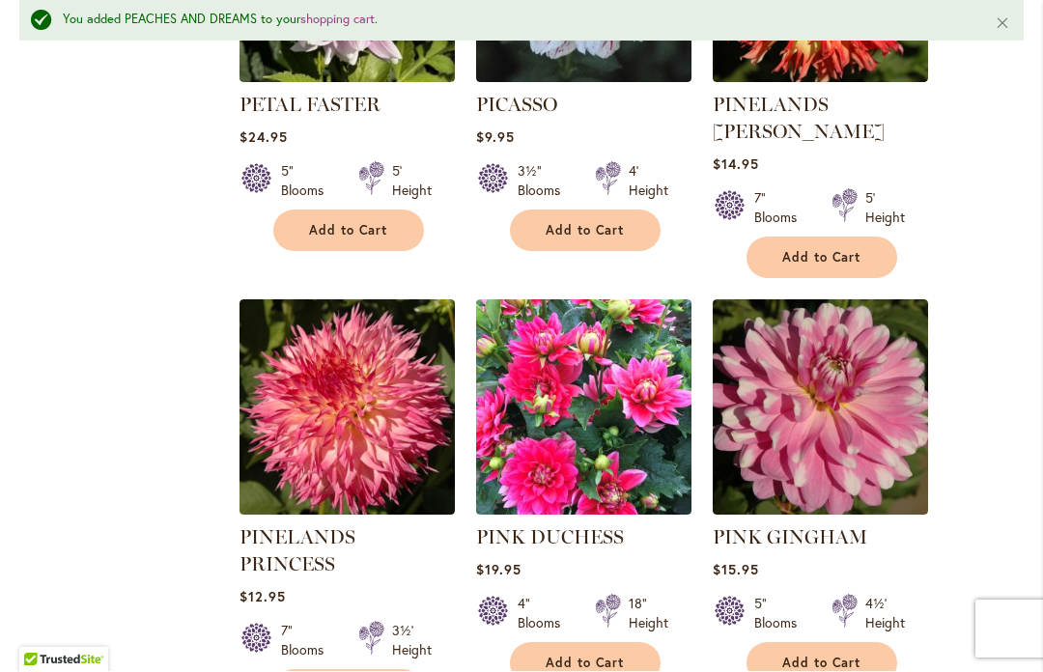
scroll to position [8248, 0]
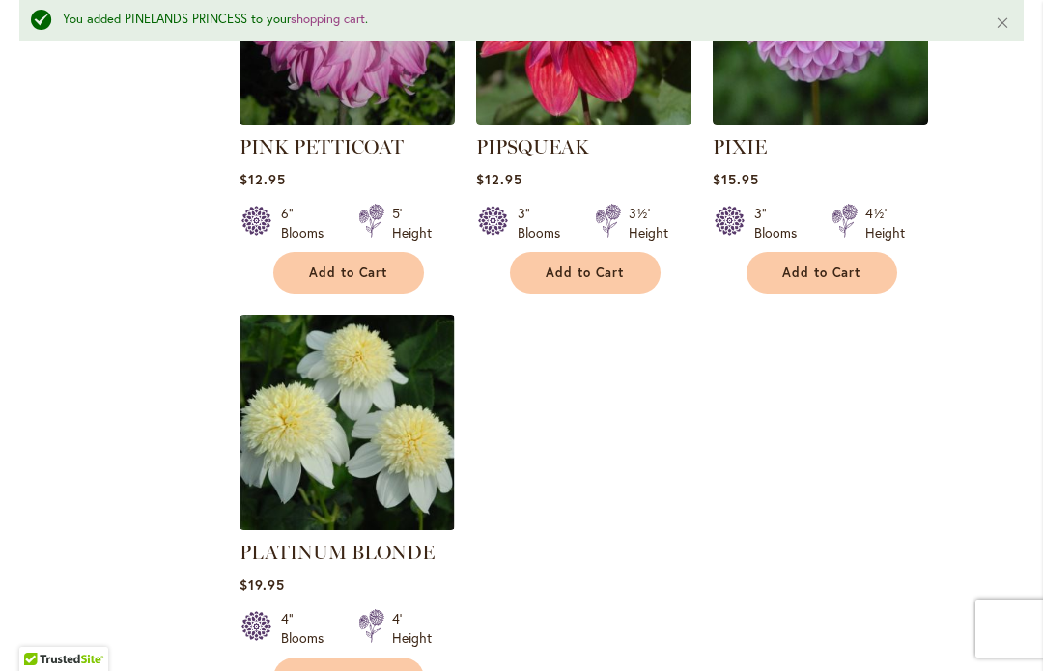
scroll to position [9069, 0]
click at [344, 671] on span "Add to Cart" at bounding box center [348, 679] width 79 height 16
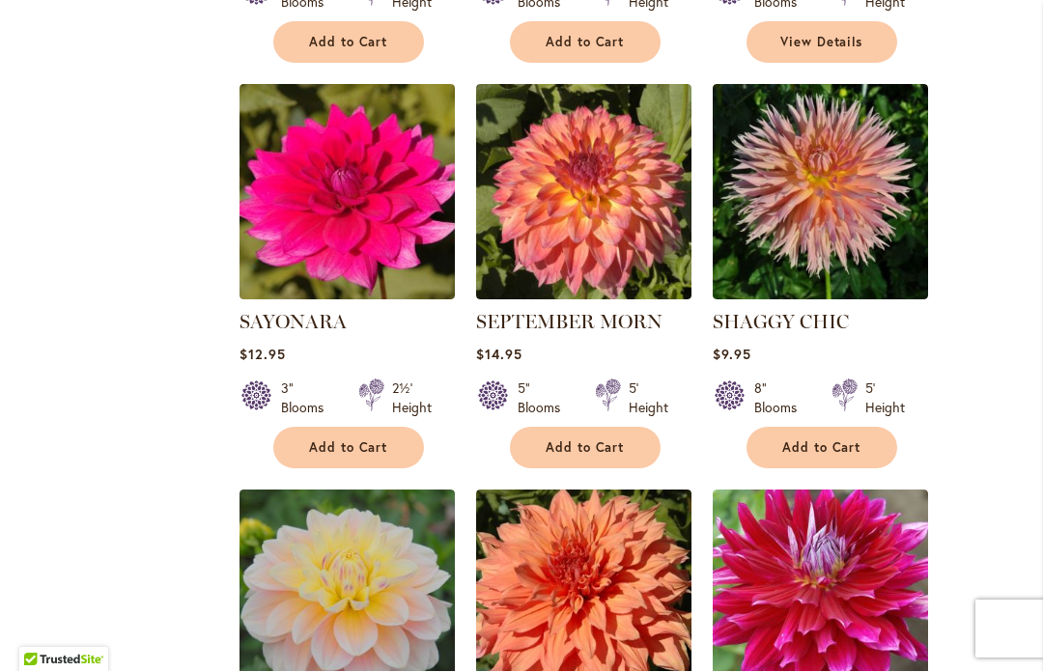
scroll to position [2964, 0]
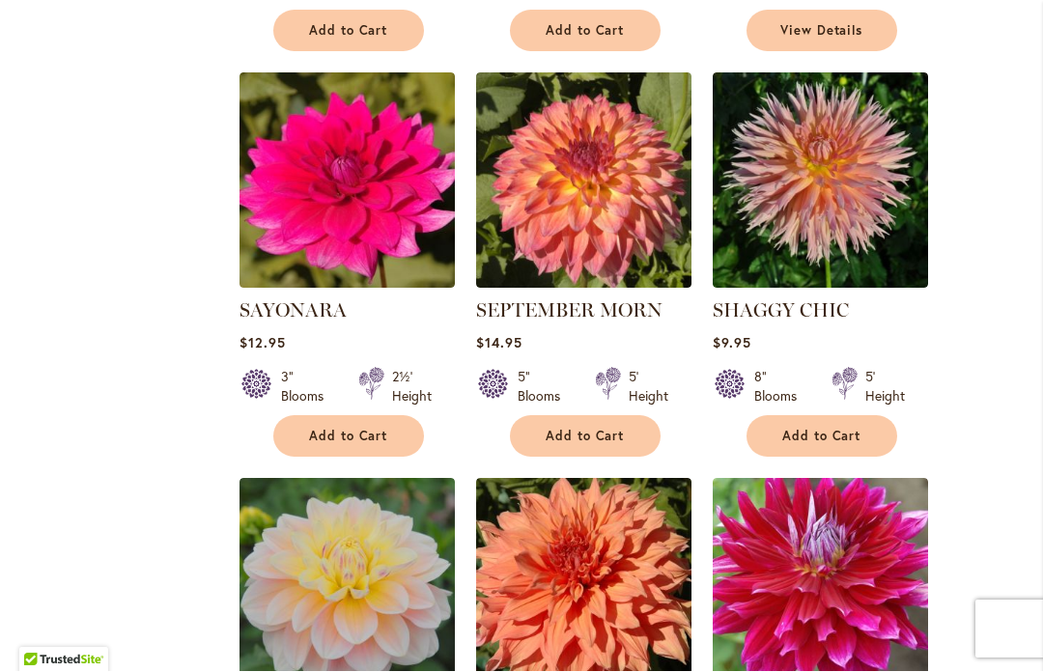
click at [810, 439] on span "Add to Cart" at bounding box center [821, 437] width 79 height 16
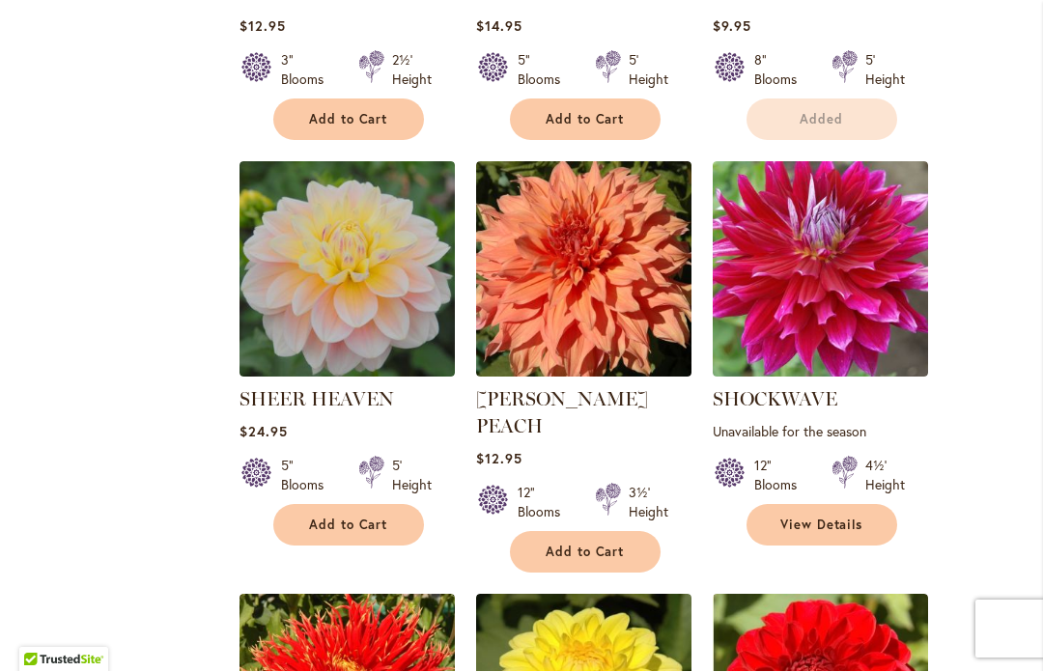
scroll to position [3363, 0]
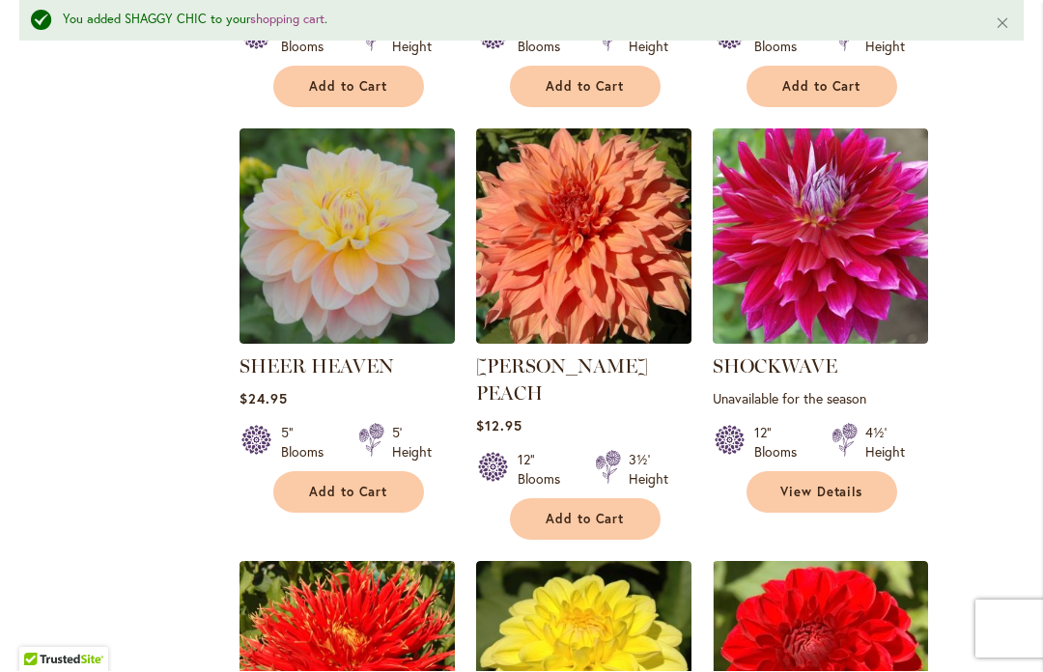
click at [326, 489] on span "Add to Cart" at bounding box center [348, 493] width 79 height 16
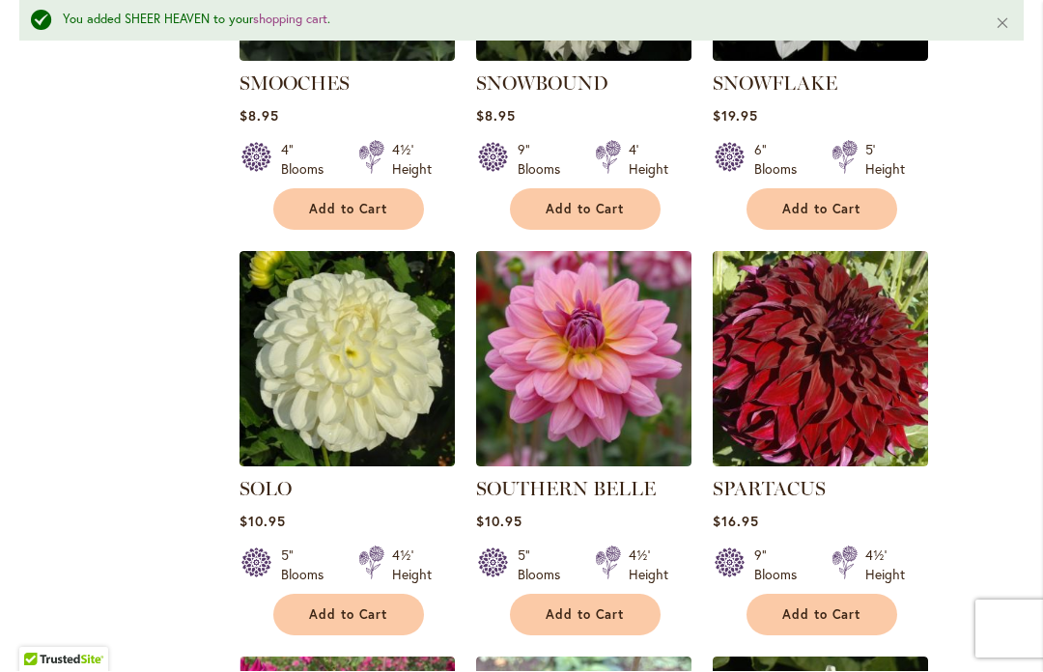
scroll to position [4489, 0]
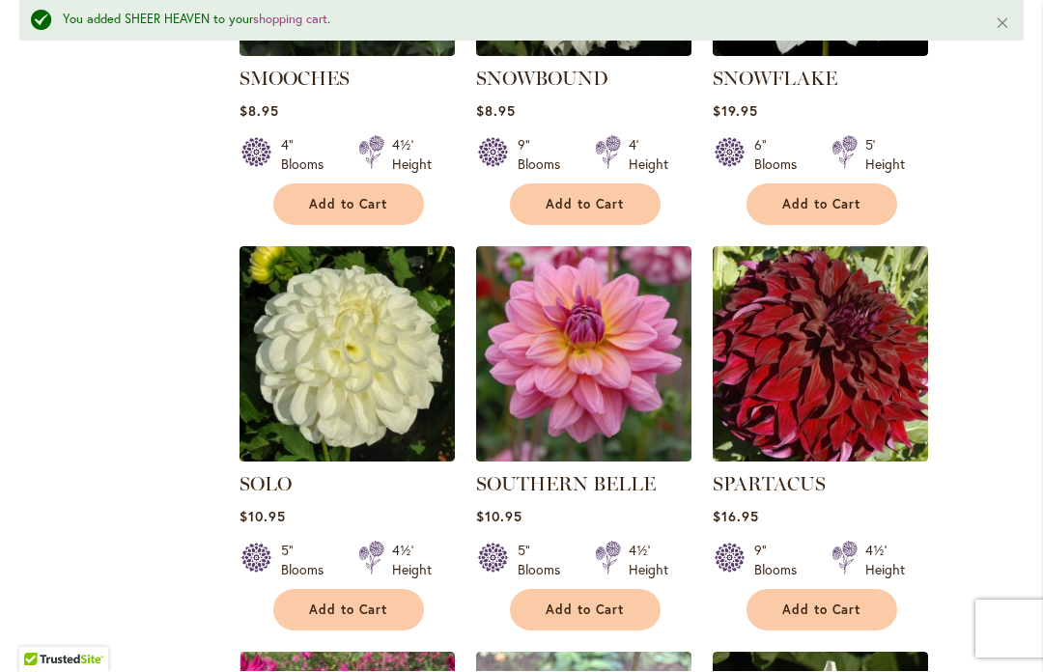
click at [568, 602] on span "Add to Cart" at bounding box center [584, 610] width 79 height 16
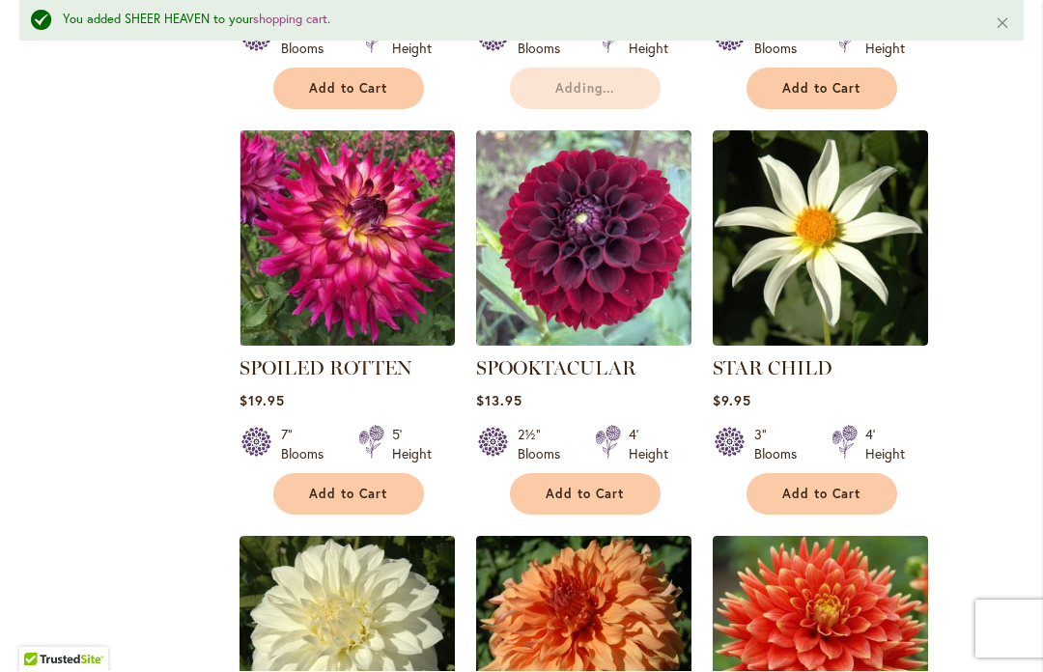
scroll to position [5058, 0]
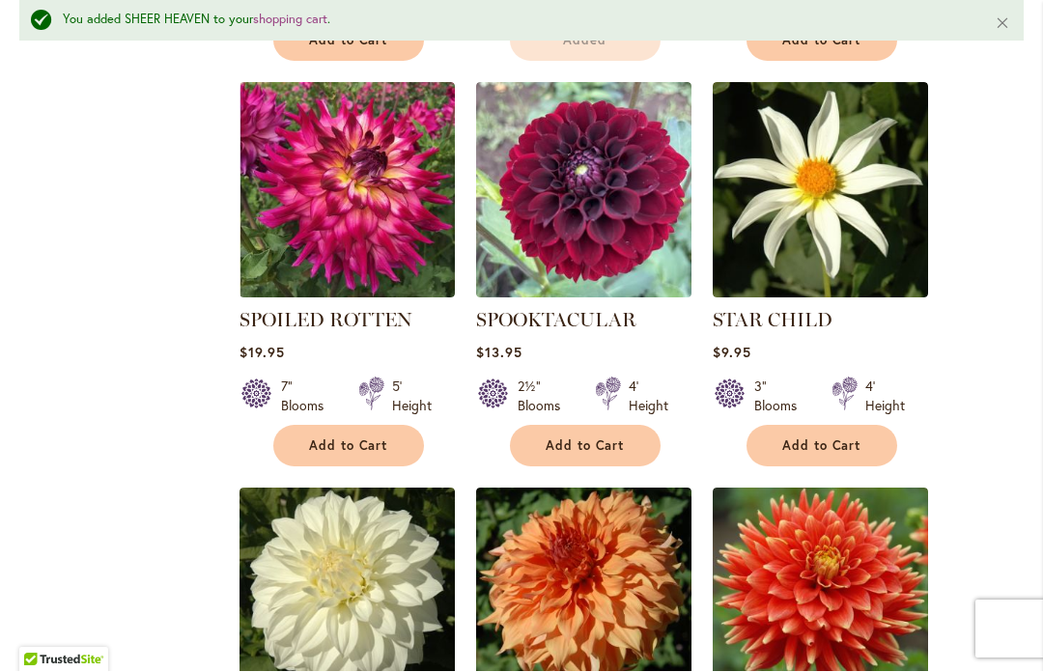
click at [320, 438] on span "Add to Cart" at bounding box center [348, 446] width 79 height 16
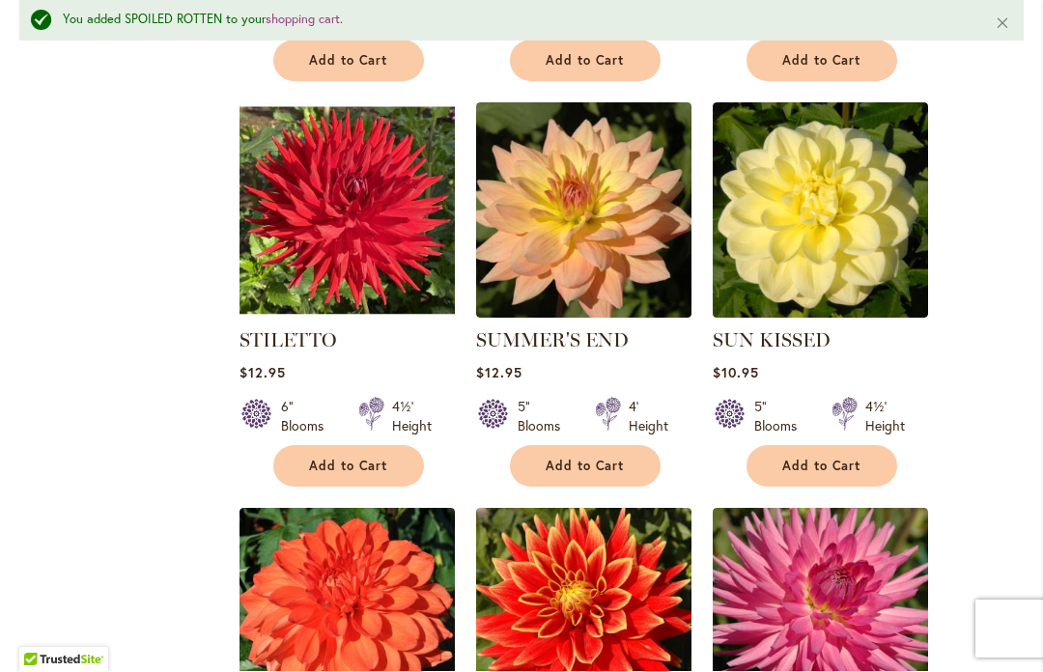
scroll to position [5850, 0]
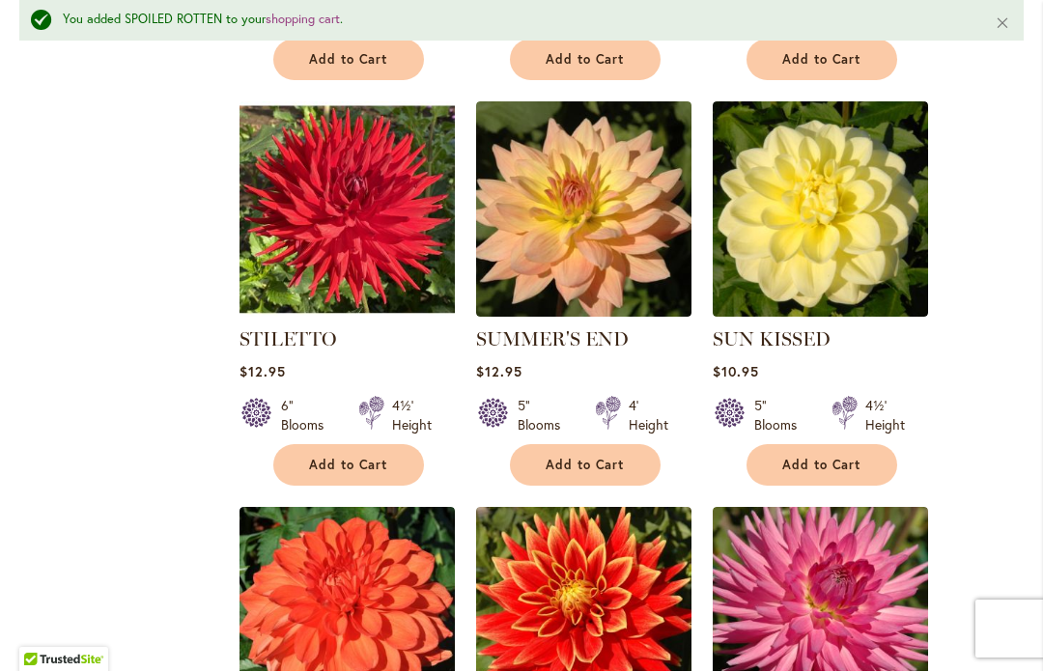
click at [578, 458] on span "Add to Cart" at bounding box center [584, 466] width 79 height 16
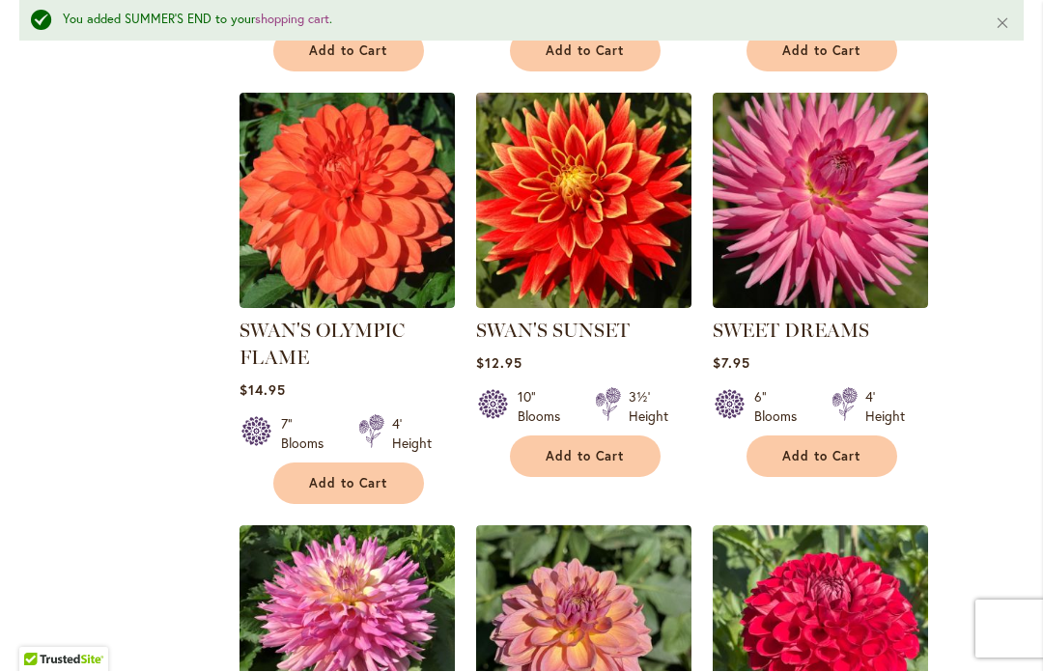
scroll to position [6266, 0]
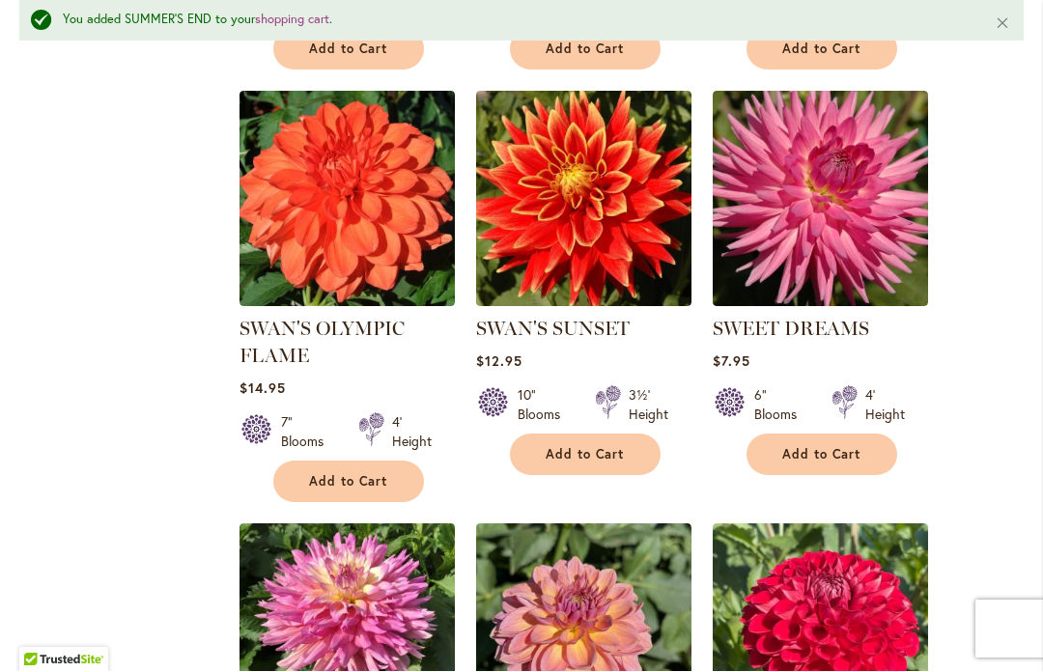
click at [875, 434] on button "Add to Cart" at bounding box center [821, 455] width 151 height 42
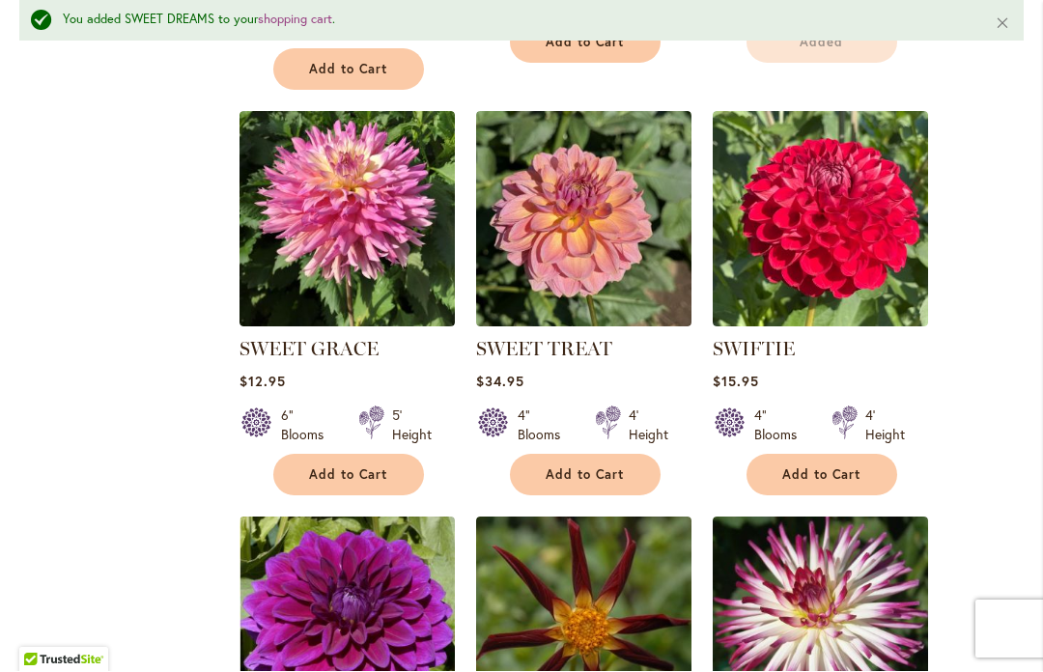
scroll to position [6690, 0]
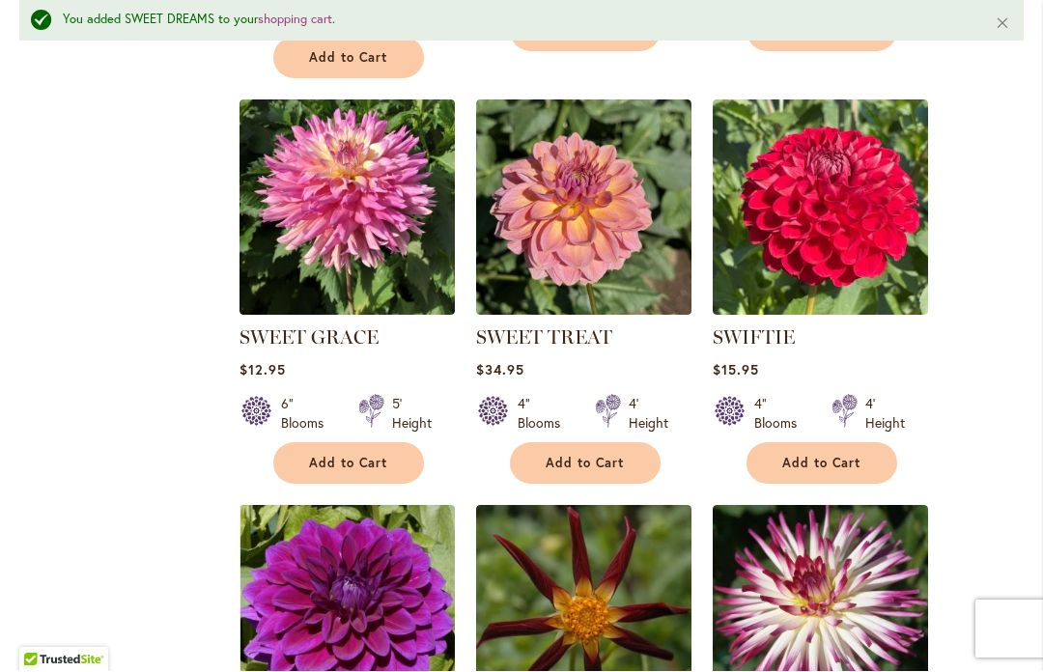
click at [571, 456] on span "Add to Cart" at bounding box center [584, 464] width 79 height 16
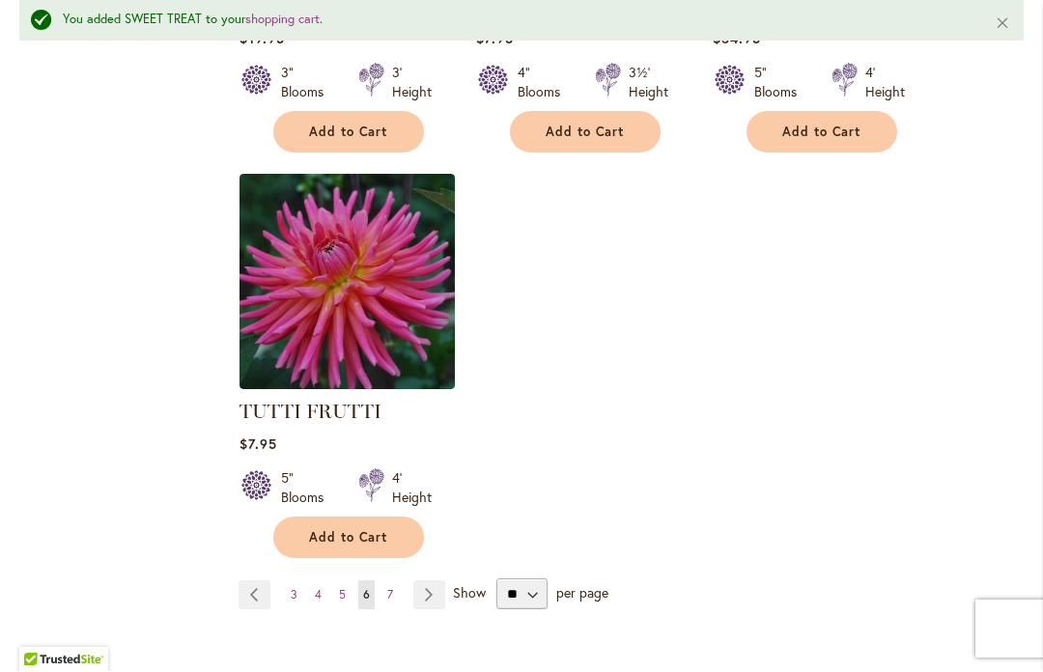
scroll to position [9078, 0]
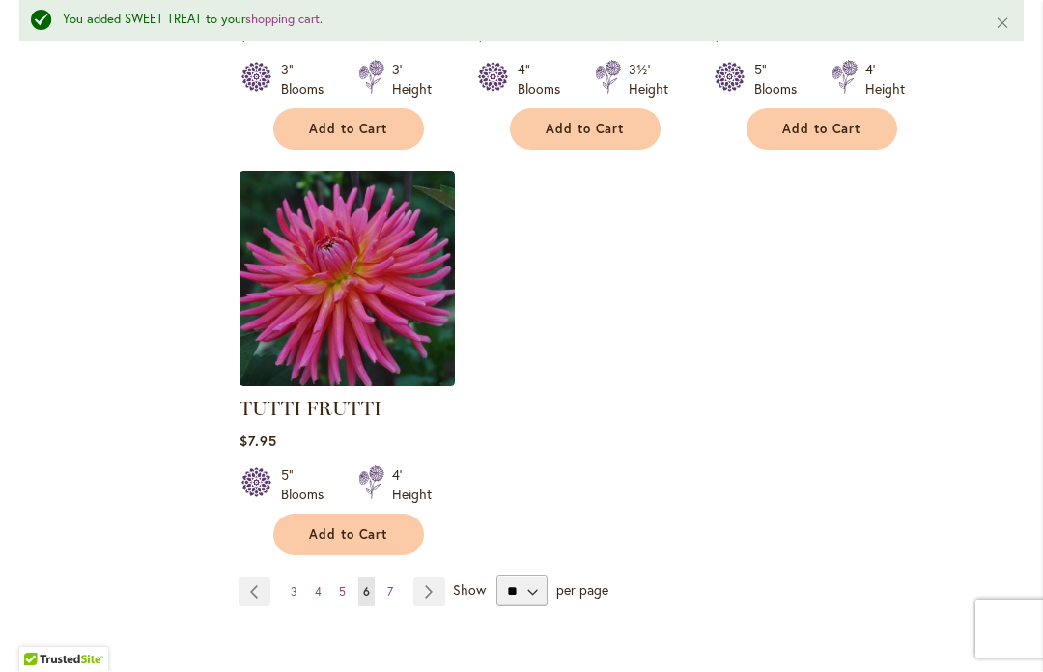
click at [432, 578] on link "Page Next" at bounding box center [429, 592] width 32 height 29
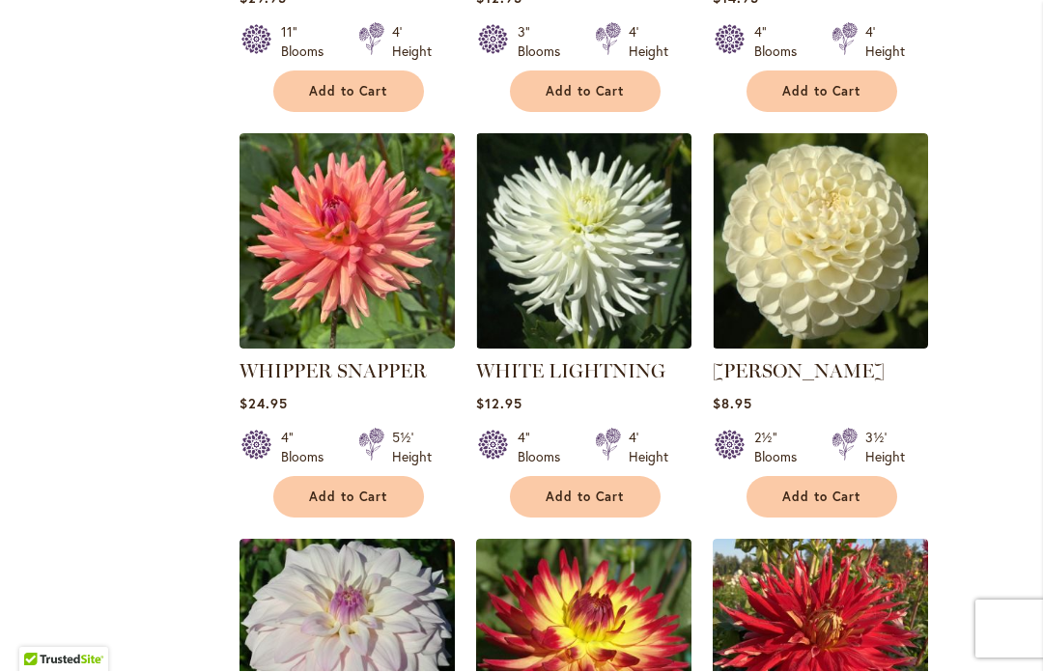
scroll to position [2093, 0]
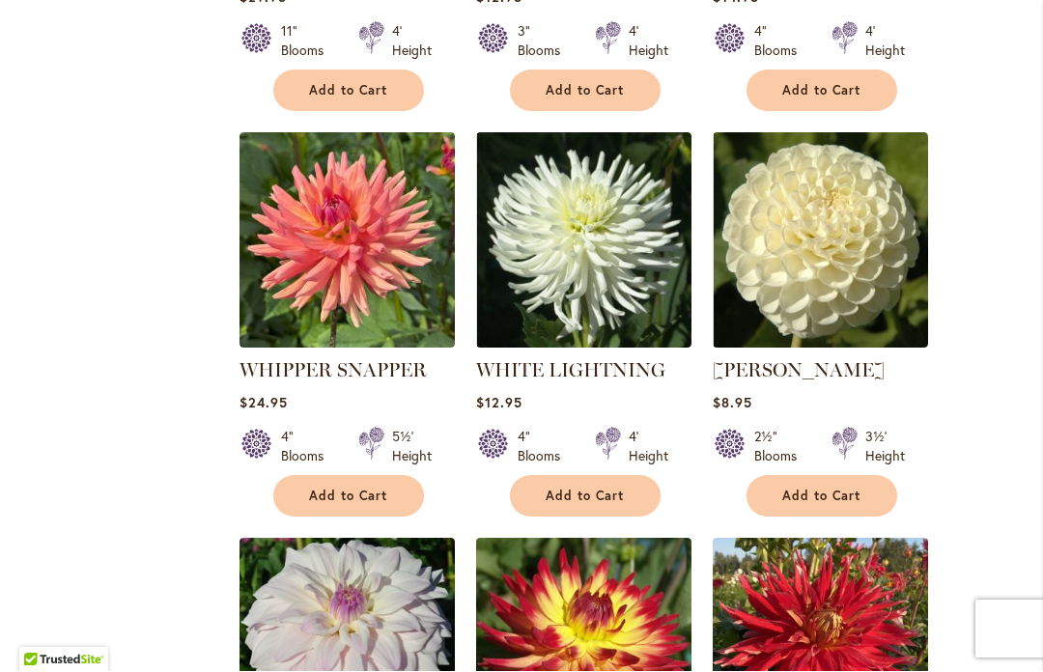
click at [349, 479] on button "Add to Cart" at bounding box center [348, 497] width 151 height 42
click at [580, 478] on button "Add to Cart" at bounding box center [585, 497] width 151 height 42
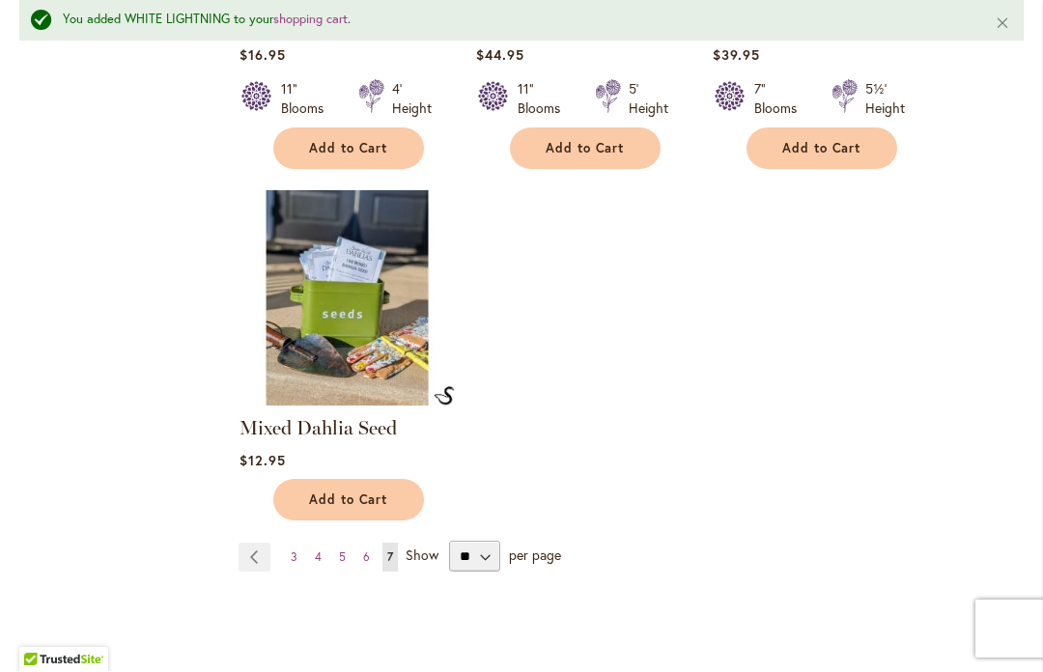
scroll to position [4114, 0]
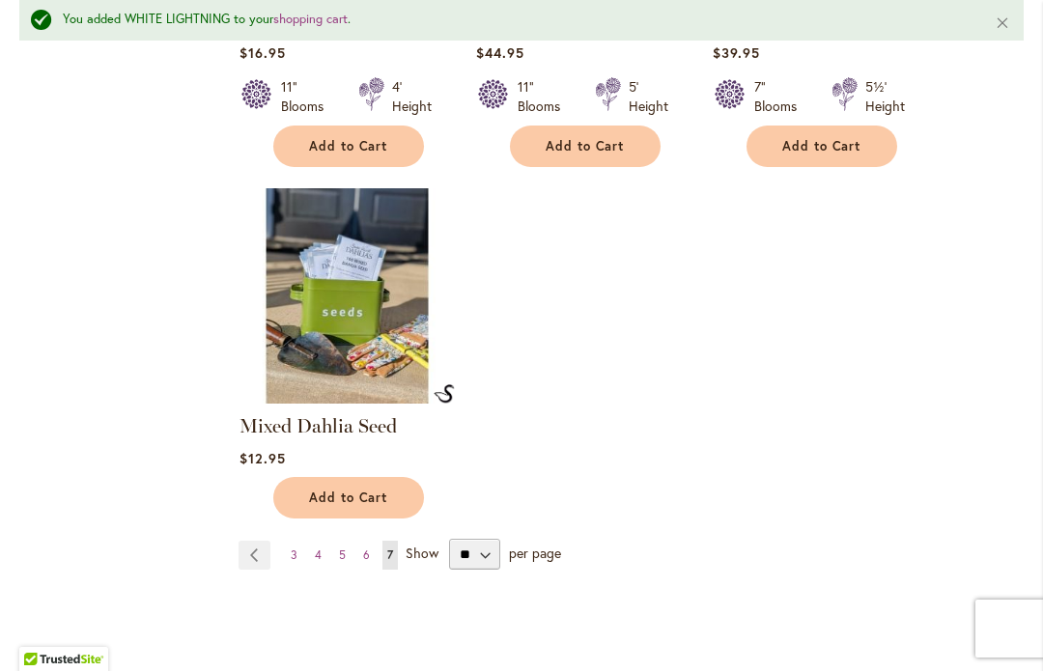
click at [314, 415] on link "Mixed Dahlia Seed" at bounding box center [317, 426] width 157 height 23
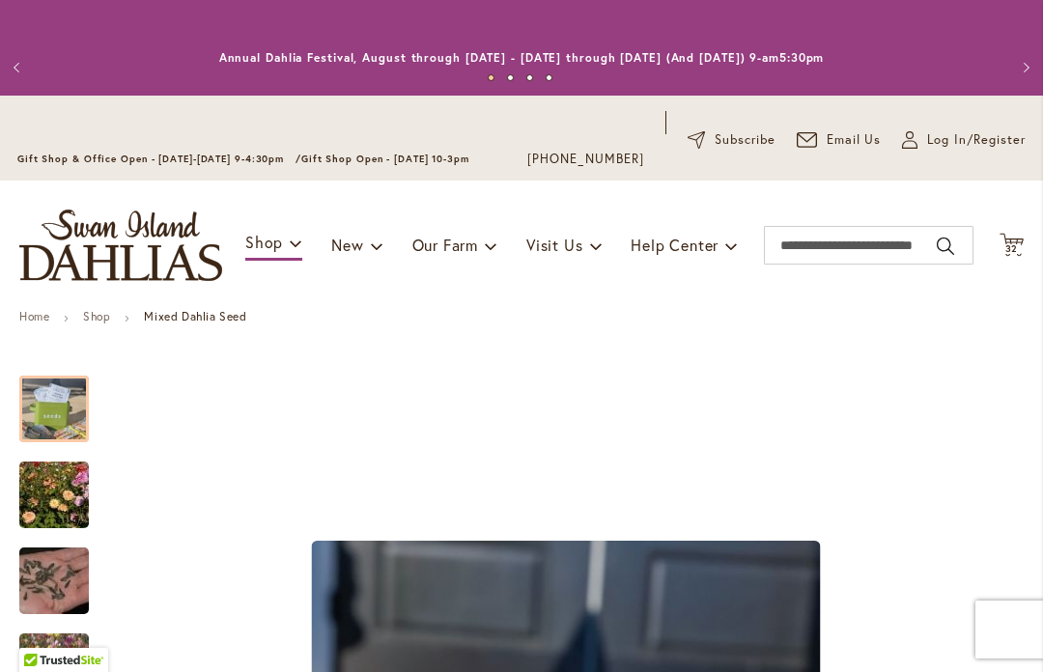
click at [1016, 242] on span "32" at bounding box center [1012, 248] width 14 height 13
